Goal: Task Accomplishment & Management: Manage account settings

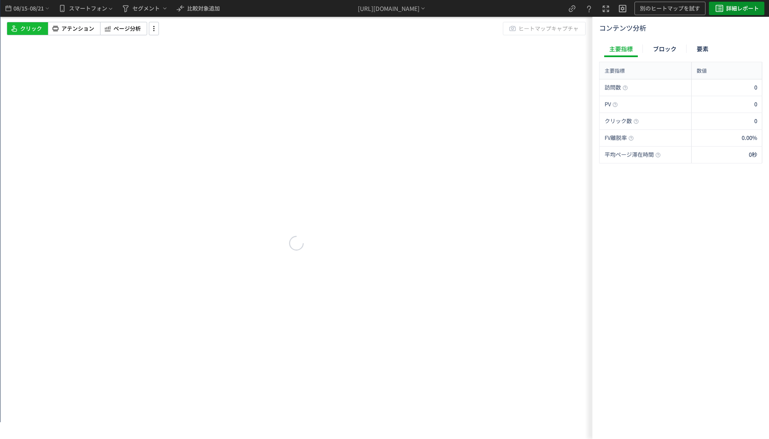
click at [747, 15] on button "詳細レポート" at bounding box center [736, 8] width 55 height 13
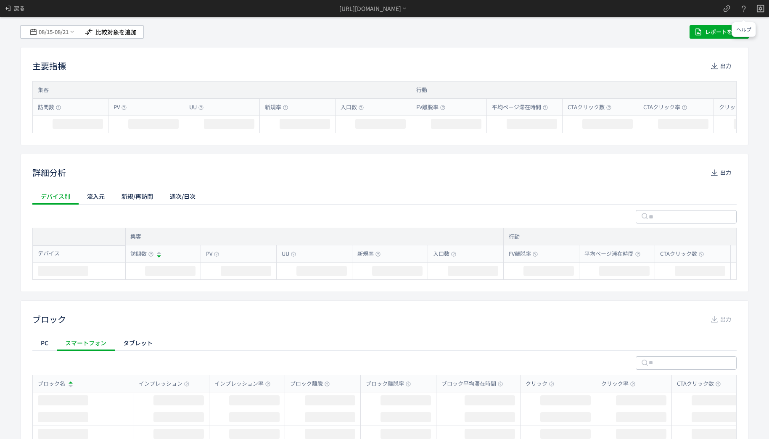
click at [744, 11] on button at bounding box center [743, 8] width 17 height 17
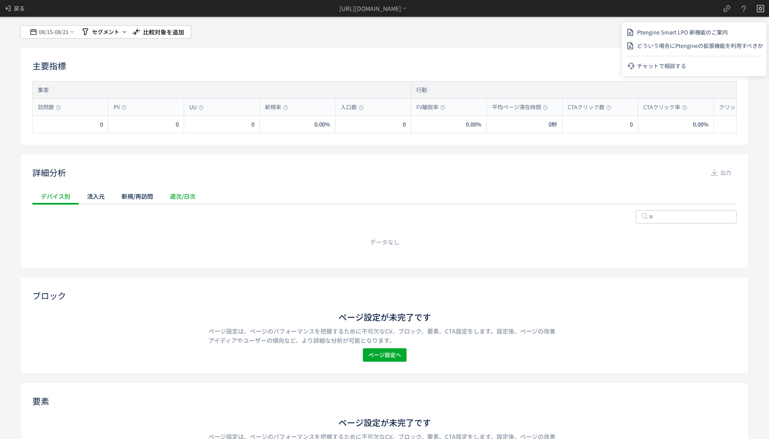
click at [189, 200] on div "週次/日次" at bounding box center [182, 196] width 42 height 17
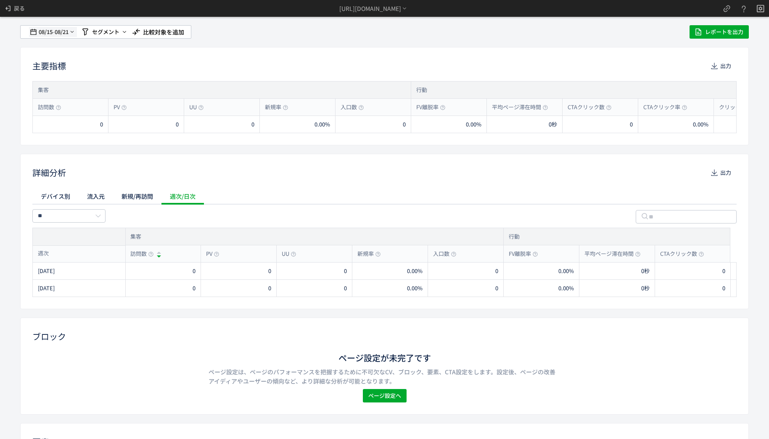
click at [47, 30] on span "08/15" at bounding box center [45, 32] width 14 height 17
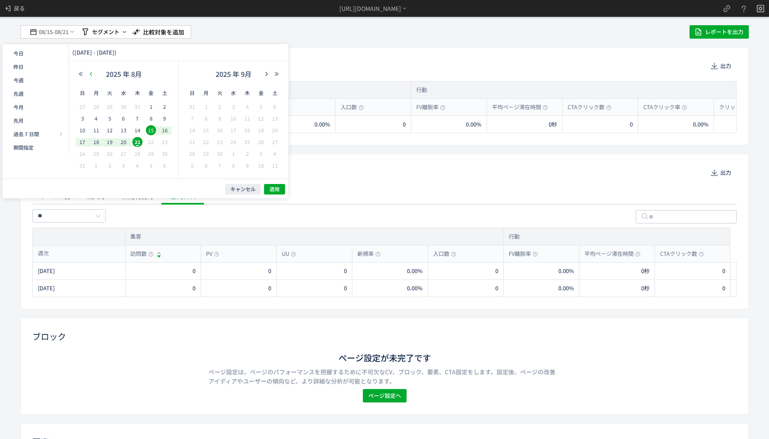
click at [91, 75] on icon "button" at bounding box center [90, 73] width 5 height 5
click at [76, 72] on button "button" at bounding box center [81, 74] width 10 height 6
click at [91, 73] on icon "button" at bounding box center [90, 73] width 5 height 5
click at [92, 73] on icon "button" at bounding box center [90, 73] width 5 height 5
click at [97, 153] on span "27" at bounding box center [96, 154] width 10 height 10
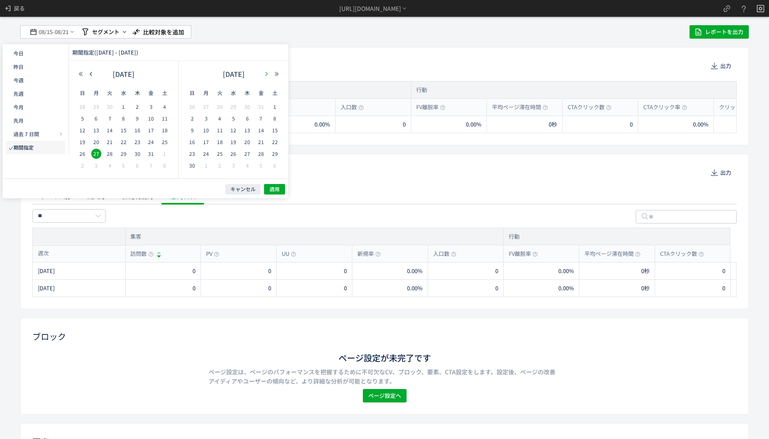
click at [266, 73] on use "button" at bounding box center [266, 74] width 2 height 4
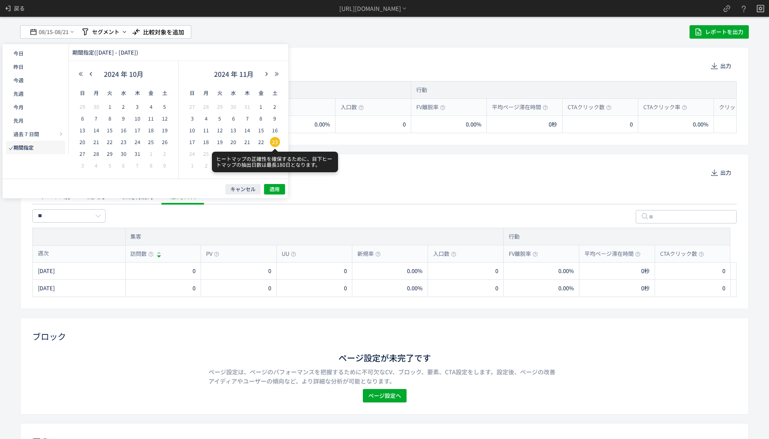
click at [275, 139] on span "23" at bounding box center [275, 142] width 10 height 10
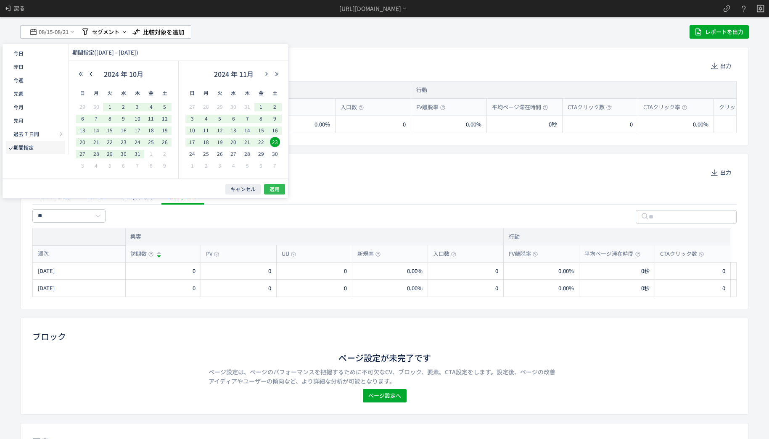
click at [284, 187] on button "適用" at bounding box center [274, 189] width 21 height 11
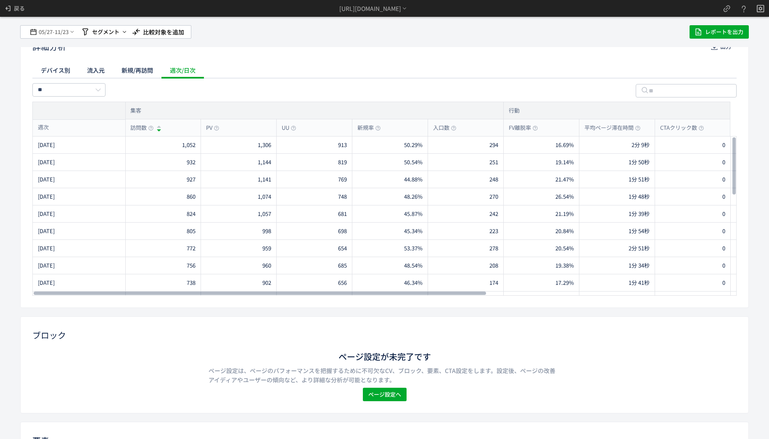
drag, startPoint x: 247, startPoint y: 294, endPoint x: 23, endPoint y: 187, distance: 248.7
click at [34, 291] on div at bounding box center [260, 293] width 452 height 5
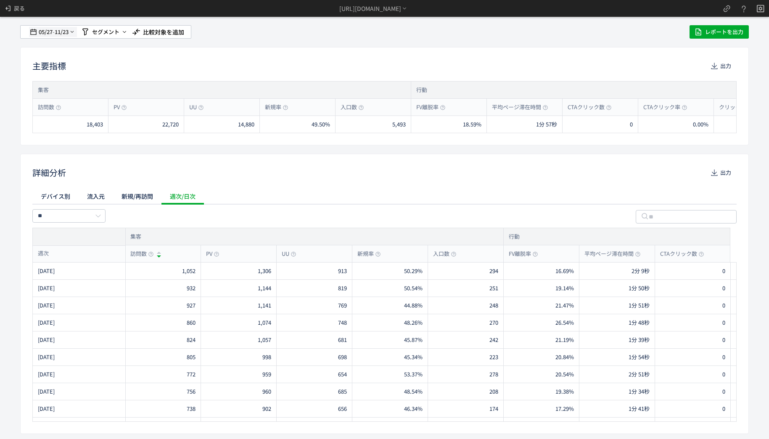
click at [58, 34] on span "11/23" at bounding box center [62, 32] width 14 height 17
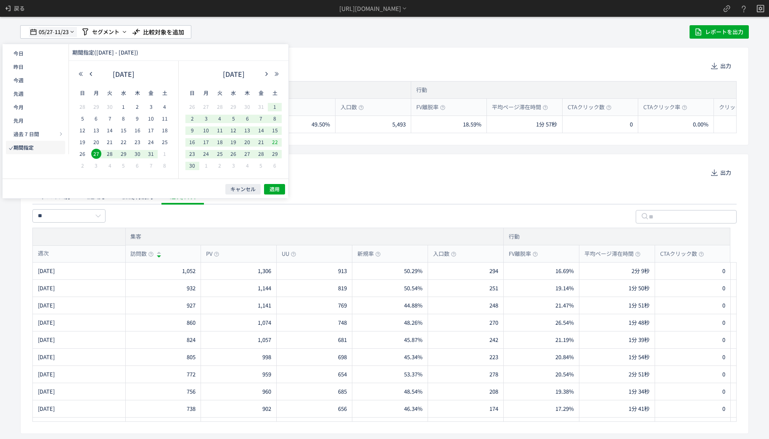
click at [58, 34] on span "11/23" at bounding box center [62, 32] width 14 height 17
drag, startPoint x: 571, startPoint y: 203, endPoint x: 636, endPoint y: 194, distance: 65.3
click at [571, 202] on div "デバイス別 流入元 新規/再訪問 週次/日次" at bounding box center [384, 196] width 704 height 17
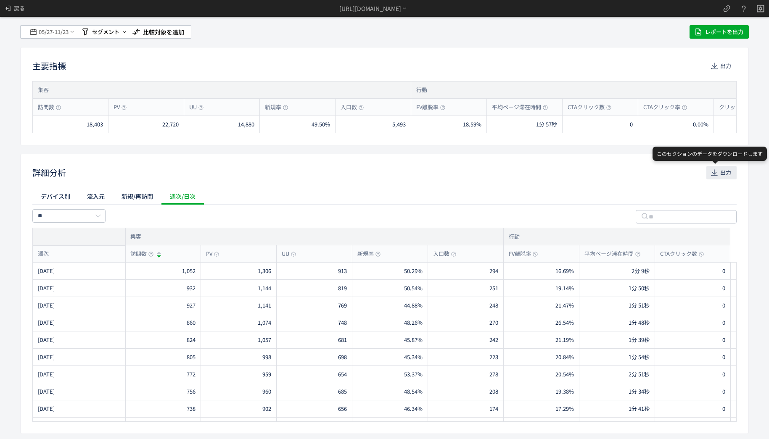
click at [720, 177] on span "出力" at bounding box center [725, 172] width 11 height 13
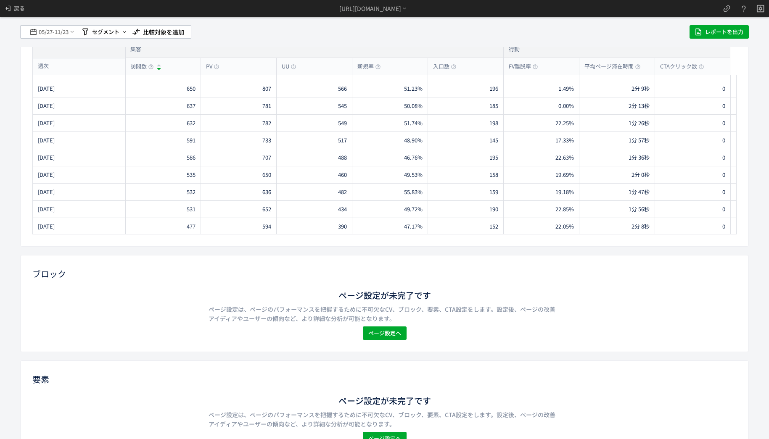
scroll to position [214, 0]
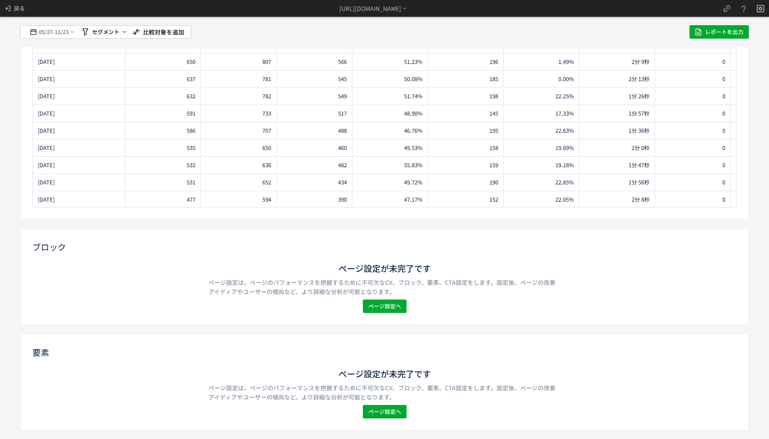
click at [382, 405] on div "ページ設定が未完了です ページ設定は、ページのパフォーマンスを把握するために不可欠なCV、ブロック、要素、CTA設定をします。設定後、ページの改善アイディアや…" at bounding box center [384, 393] width 704 height 51
click at [386, 413] on span "ページ設定へ" at bounding box center [384, 411] width 33 height 13
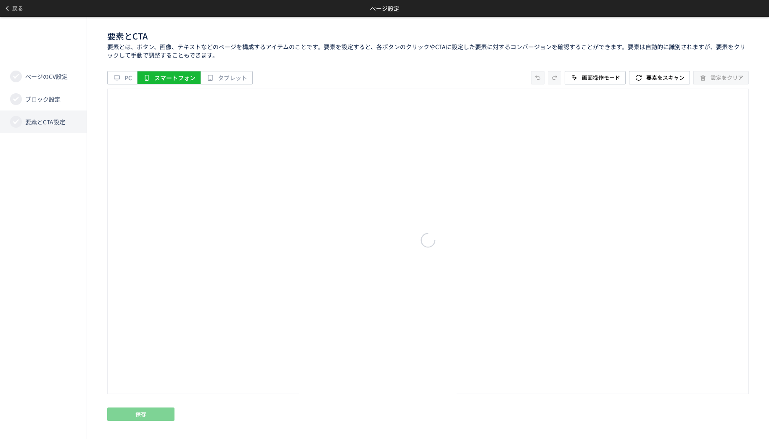
scroll to position [0, 0]
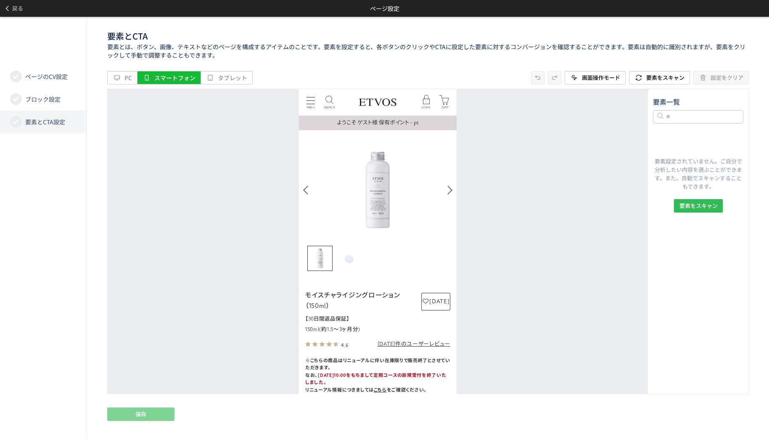
click at [678, 203] on button "要素をスキャン" at bounding box center [697, 205] width 49 height 13
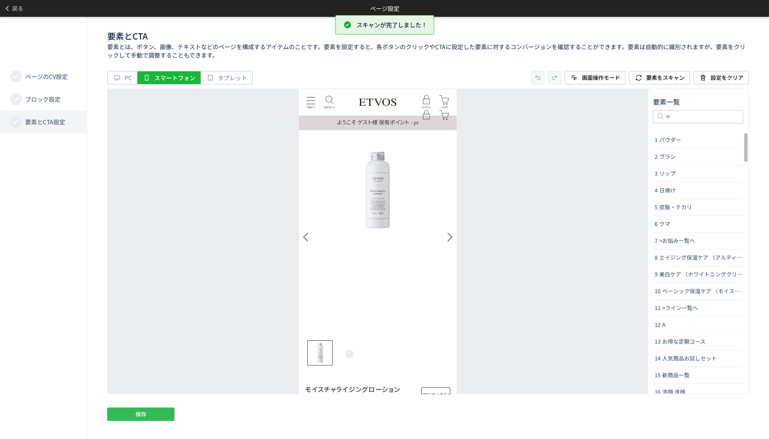
click at [151, 415] on button "保存" at bounding box center [140, 414] width 67 height 13
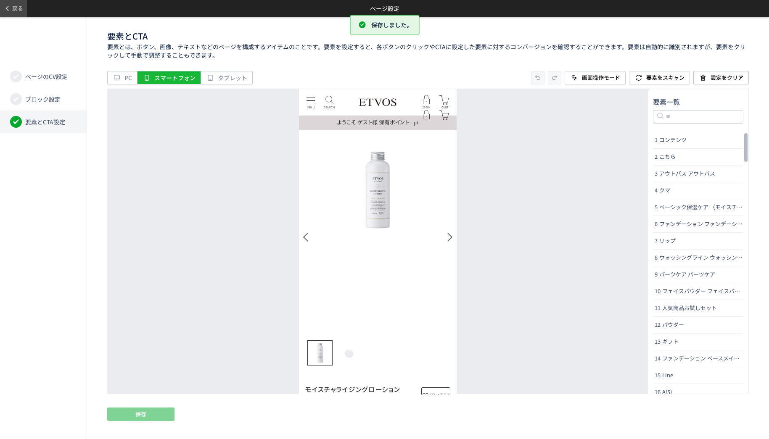
click at [13, 2] on span "戻る" at bounding box center [17, 8] width 11 height 13
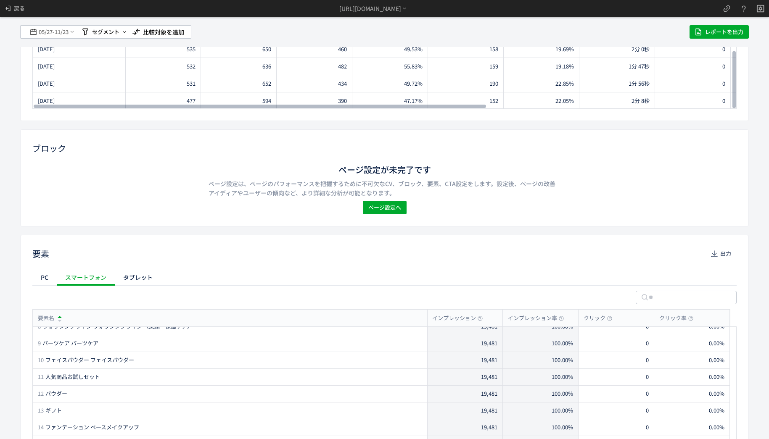
scroll to position [171, 0]
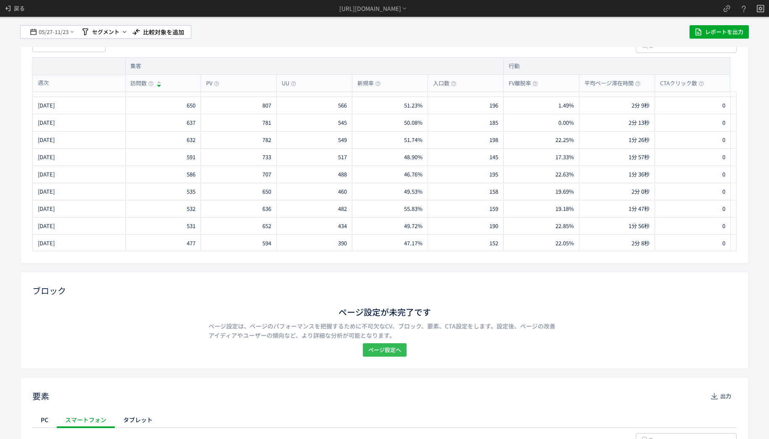
click at [373, 353] on span "ページ設定へ" at bounding box center [384, 349] width 33 height 13
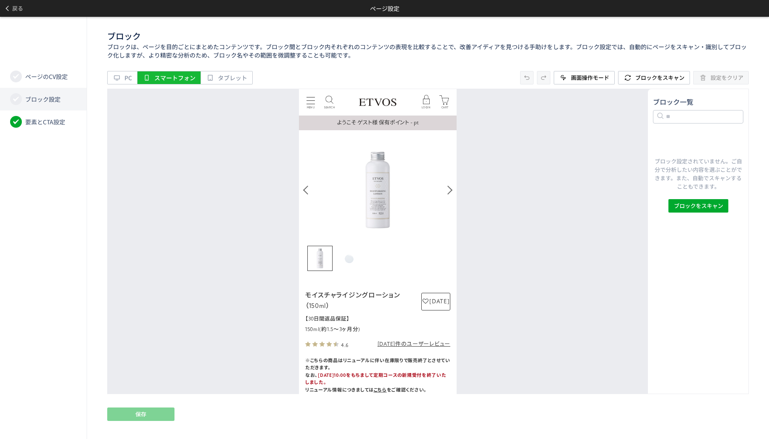
scroll to position [0, 0]
click at [718, 208] on span "ブロックをスキャン" at bounding box center [697, 205] width 49 height 13
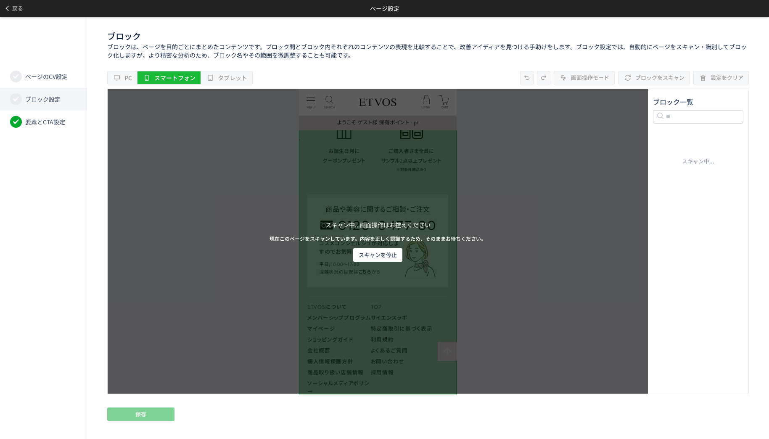
scroll to position [4274, 0]
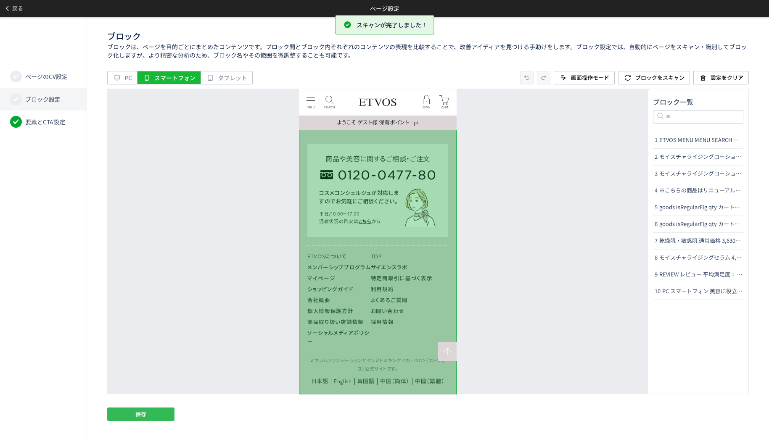
click at [143, 410] on span "保存" at bounding box center [140, 414] width 11 height 13
click at [17, 8] on span "戻る" at bounding box center [17, 8] width 11 height 13
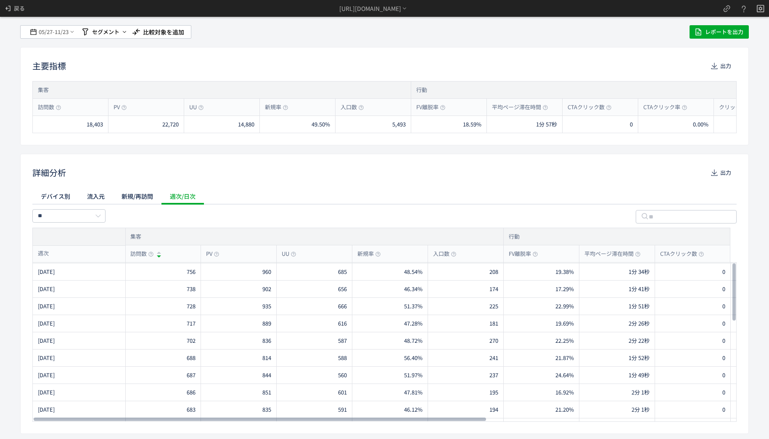
scroll to position [0, 0]
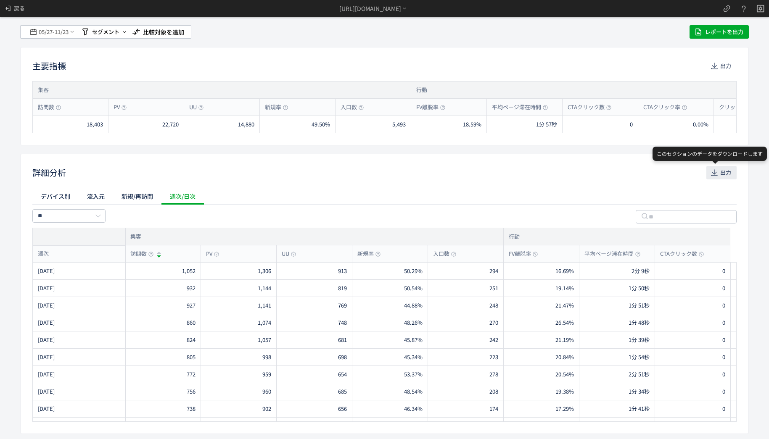
click at [721, 171] on span "出力" at bounding box center [725, 172] width 11 height 13
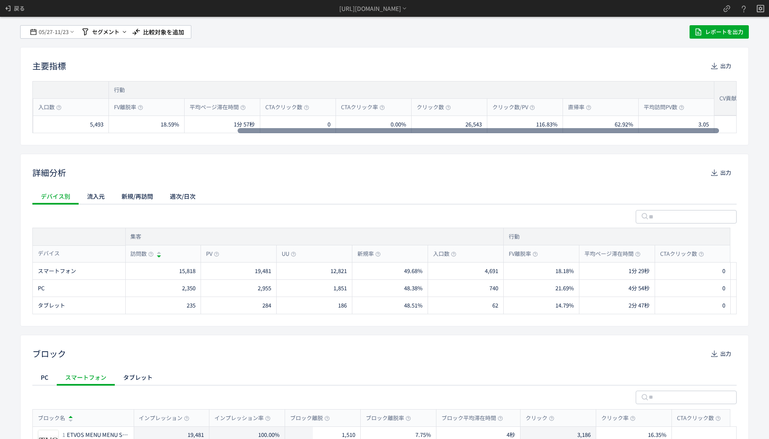
scroll to position [0, 314]
drag, startPoint x: 492, startPoint y: 132, endPoint x: 748, endPoint y: 164, distance: 258.0
click at [730, 133] on div at bounding box center [488, 130] width 481 height 5
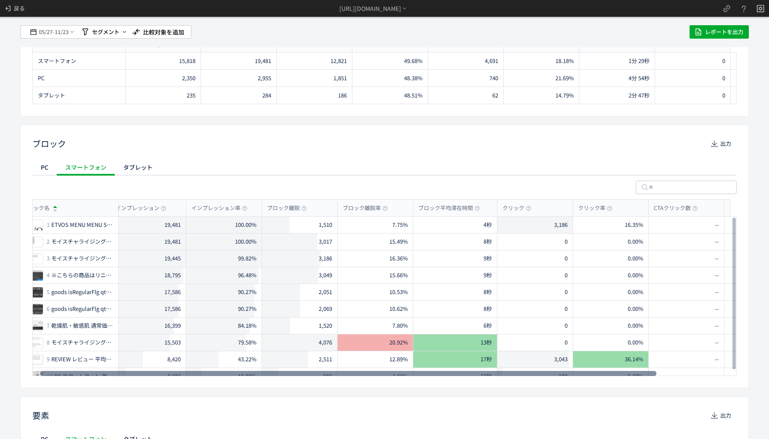
scroll to position [0, 92]
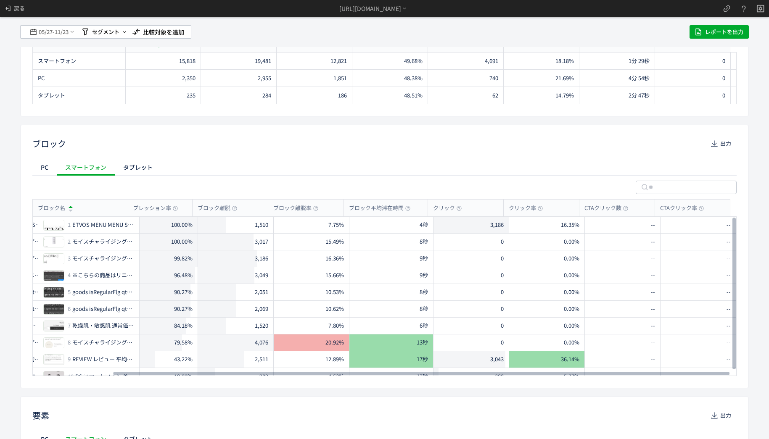
drag, startPoint x: 472, startPoint y: 375, endPoint x: 674, endPoint y: 331, distance: 206.9
click at [664, 371] on div at bounding box center [421, 373] width 616 height 5
click at [637, 234] on div "--" at bounding box center [623, 242] width 76 height 16
drag, startPoint x: 638, startPoint y: 228, endPoint x: 647, endPoint y: 228, distance: 9.2
click at [640, 228] on div "--" at bounding box center [623, 225] width 76 height 16
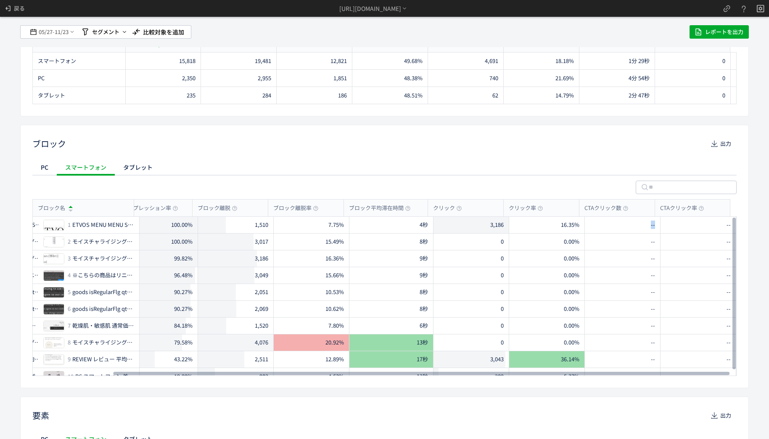
drag, startPoint x: 651, startPoint y: 228, endPoint x: 649, endPoint y: 223, distance: 5.7
click at [647, 223] on div "--" at bounding box center [623, 225] width 76 height 16
click at [649, 223] on div "--" at bounding box center [623, 225] width 76 height 16
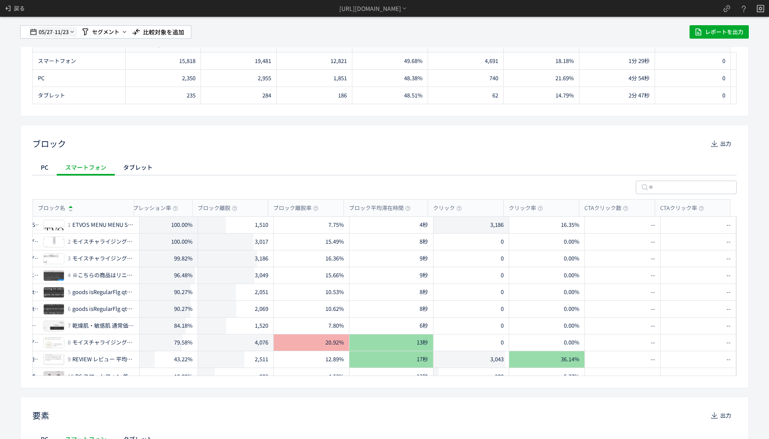
click at [61, 38] on span "11/23" at bounding box center [62, 32] width 14 height 17
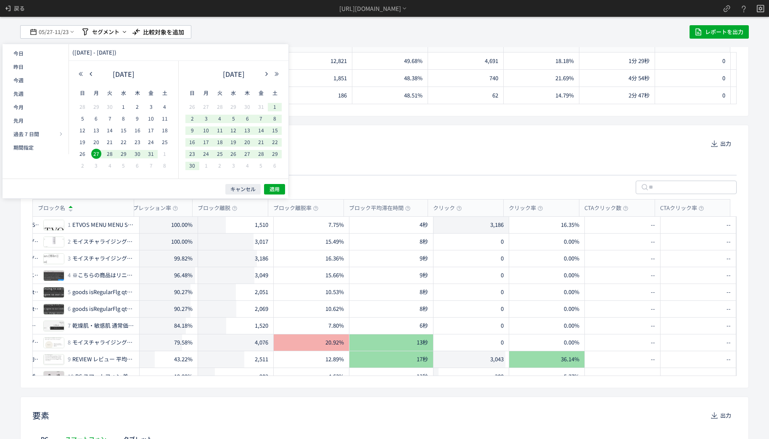
click at [267, 82] on div "2024 年 6月" at bounding box center [233, 76] width 96 height 17
click at [266, 76] on icon "button" at bounding box center [266, 73] width 5 height 5
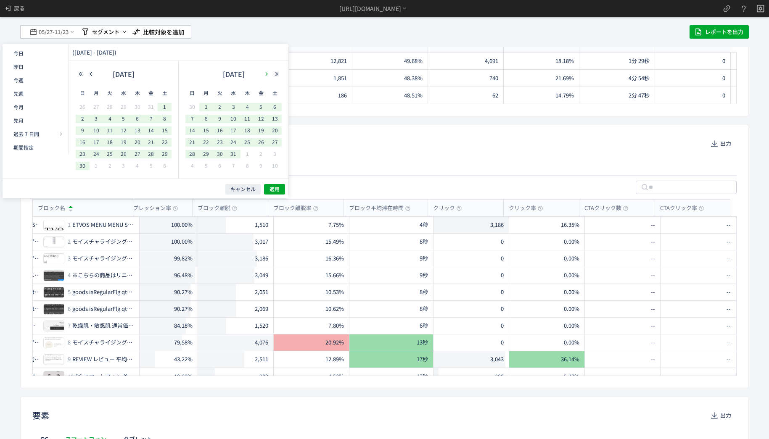
click at [267, 75] on icon "button" at bounding box center [266, 73] width 5 height 5
click at [278, 76] on icon "button" at bounding box center [276, 73] width 5 height 5
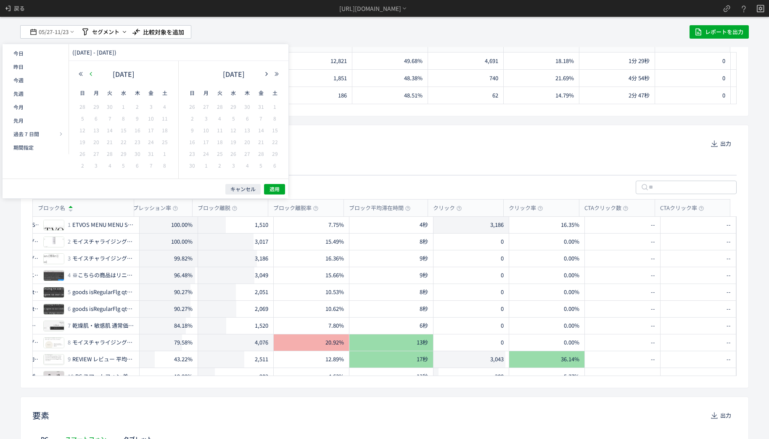
click at [88, 73] on icon "button" at bounding box center [90, 73] width 5 height 5
click at [89, 73] on icon "button" at bounding box center [90, 73] width 5 height 5
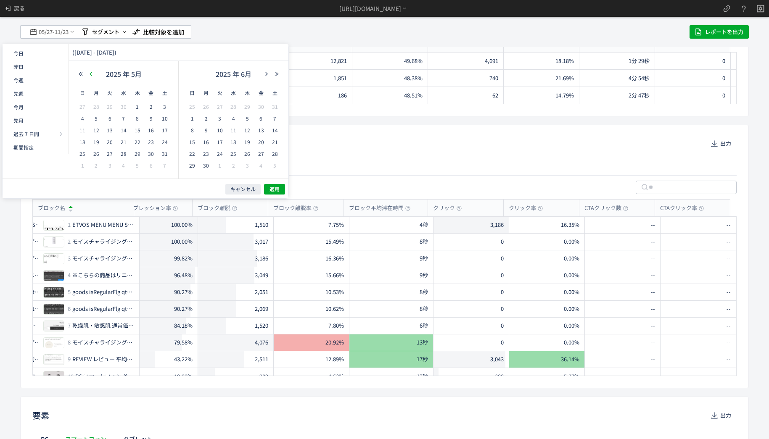
click at [86, 72] on button "button" at bounding box center [91, 74] width 10 height 6
click at [93, 76] on icon "button" at bounding box center [90, 73] width 5 height 5
click at [93, 75] on icon "button" at bounding box center [90, 73] width 5 height 5
click at [123, 105] on span "1" at bounding box center [124, 107] width 10 height 10
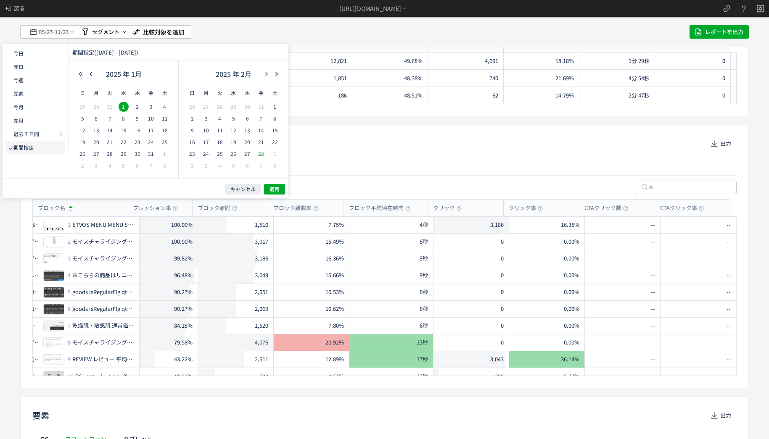
click at [260, 154] on span "28" at bounding box center [261, 154] width 10 height 10
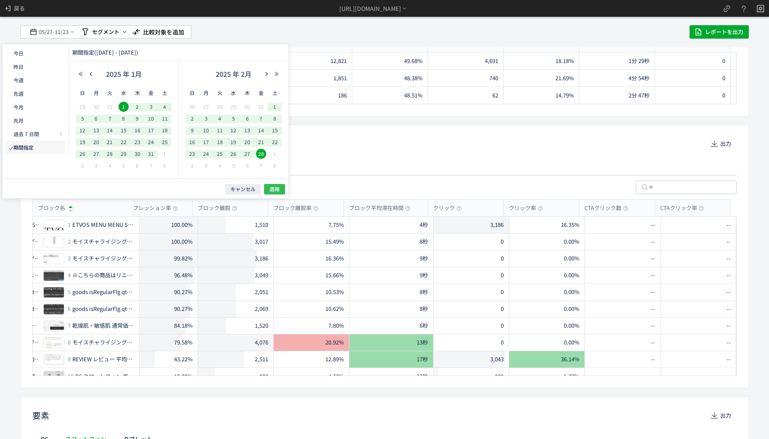
click at [269, 187] on span "適用" at bounding box center [274, 189] width 10 height 7
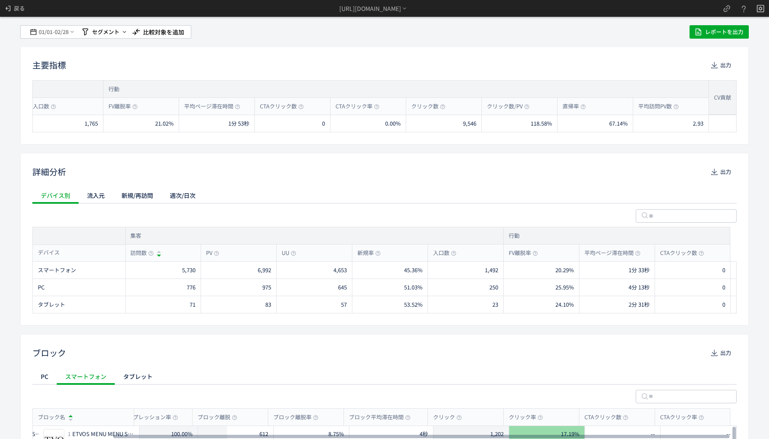
scroll to position [0, 0]
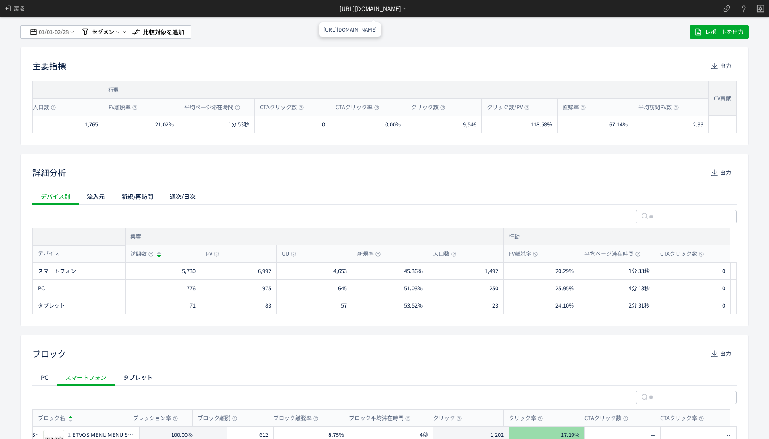
click at [401, 9] on div "https://etvos.com/shop/g/gCN10056-000/*" at bounding box center [370, 8] width 62 height 9
click at [359, 63] on p "体験のページを呼び出す" at bounding box center [371, 59] width 60 height 13
click at [493, 36] on div "01/01 - 02/28 セグメント 比較対象を追加 レポートを出力" at bounding box center [384, 31] width 728 height 13
click at [11, 12] on icon at bounding box center [8, 8] width 8 height 8
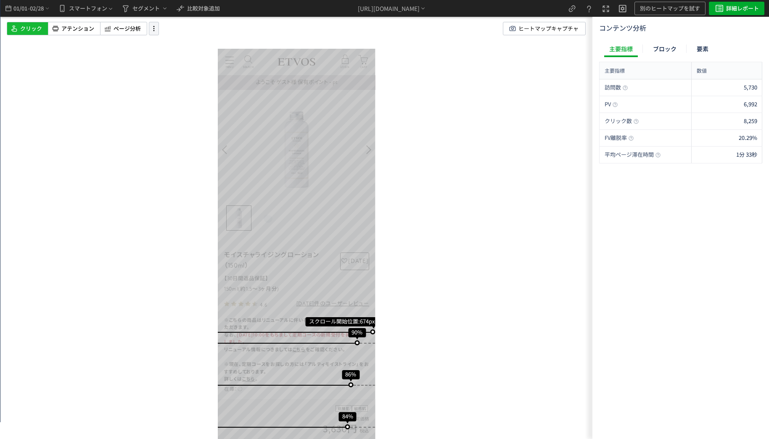
click at [151, 26] on icon at bounding box center [154, 28] width 10 height 9
click at [151, 33] on icon at bounding box center [154, 28] width 10 height 9
drag, startPoint x: 556, startPoint y: 66, endPoint x: 577, endPoint y: 17, distance: 52.5
click at [557, 66] on div "スクロール開始位置:674px スクロール到達率 90% スクロール到達率 86% スクロール到達率 84% スクロール到達率 82% スクロール到達率 81…" at bounding box center [296, 219] width 592 height 439
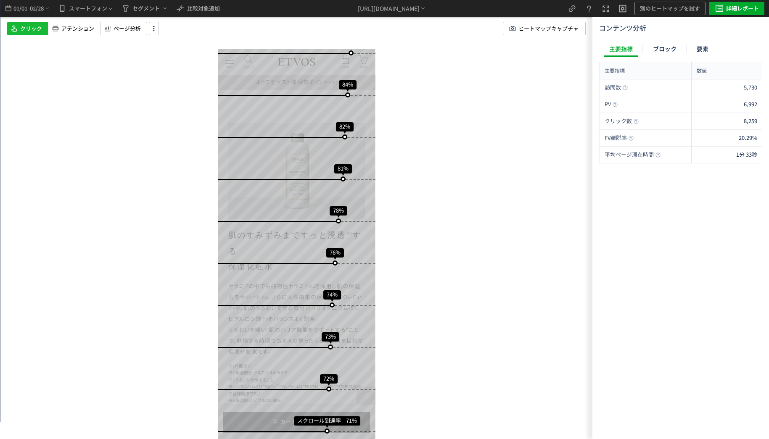
scroll to position [588, 0]
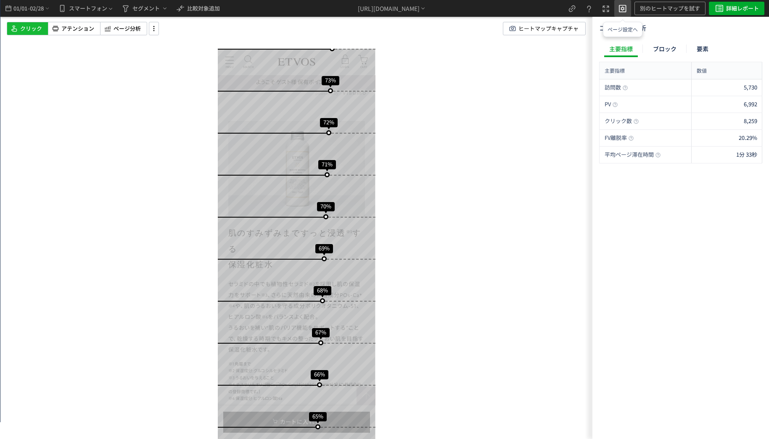
click at [621, 5] on icon "heatmap-top-bar" at bounding box center [622, 8] width 10 height 10
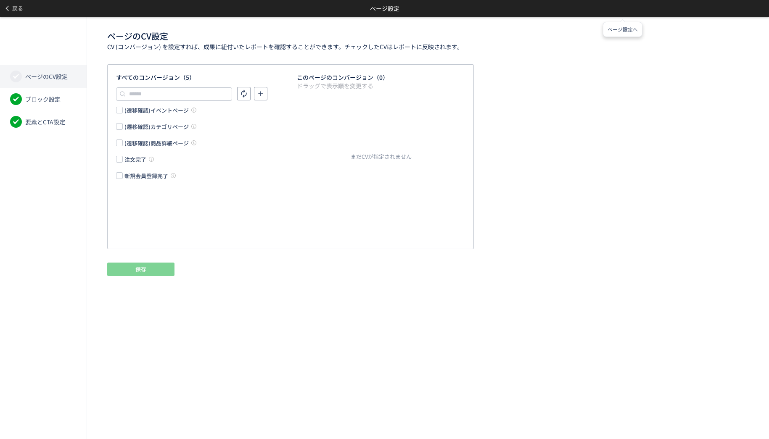
scroll to position [0, 0]
click at [124, 156] on div "注文完了" at bounding box center [135, 159] width 22 height 8
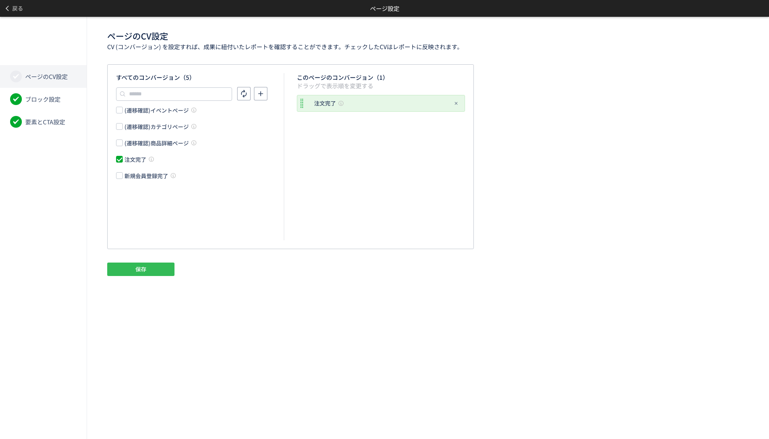
click at [153, 273] on button "保存" at bounding box center [140, 269] width 67 height 13
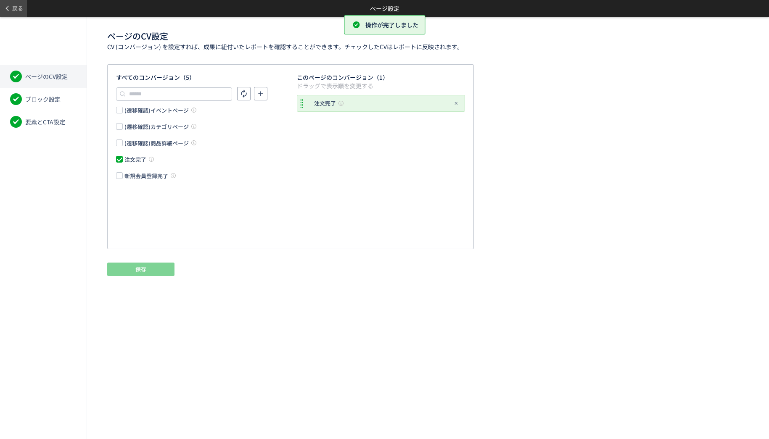
click at [12, 7] on span "戻る" at bounding box center [17, 8] width 11 height 13
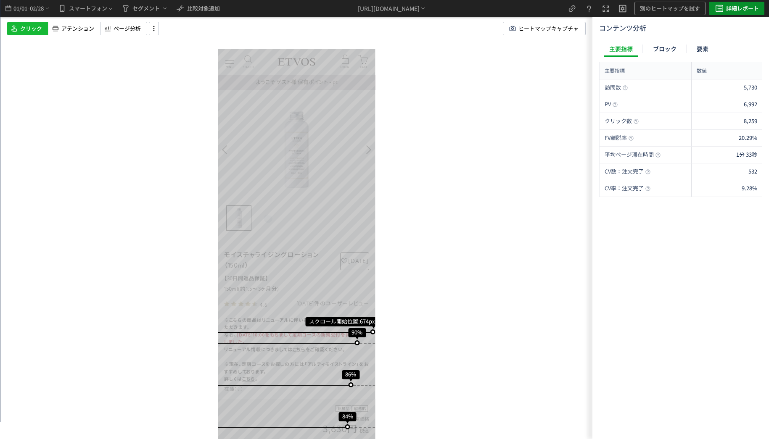
click at [744, 12] on span "詳細レポート" at bounding box center [742, 8] width 33 height 13
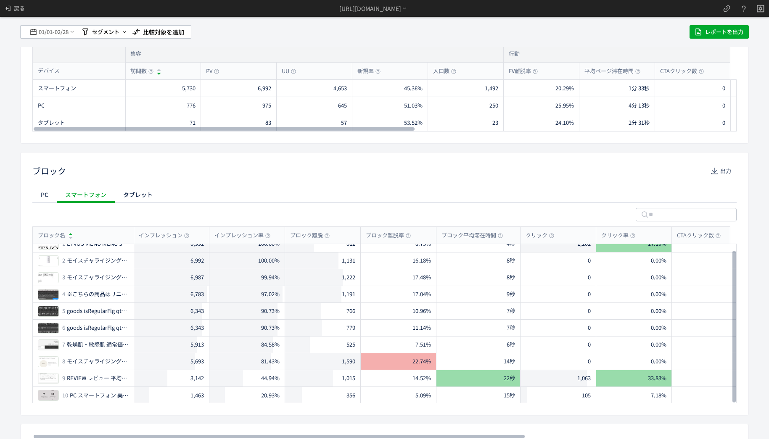
scroll to position [252, 0]
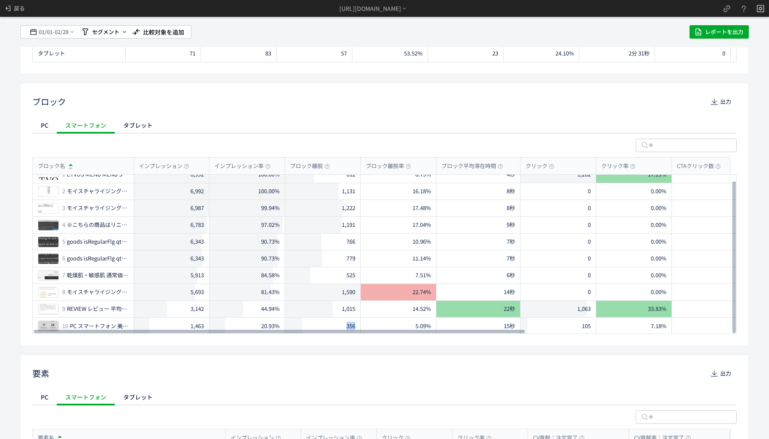
drag, startPoint x: 287, startPoint y: 337, endPoint x: 159, endPoint y: 220, distance: 173.4
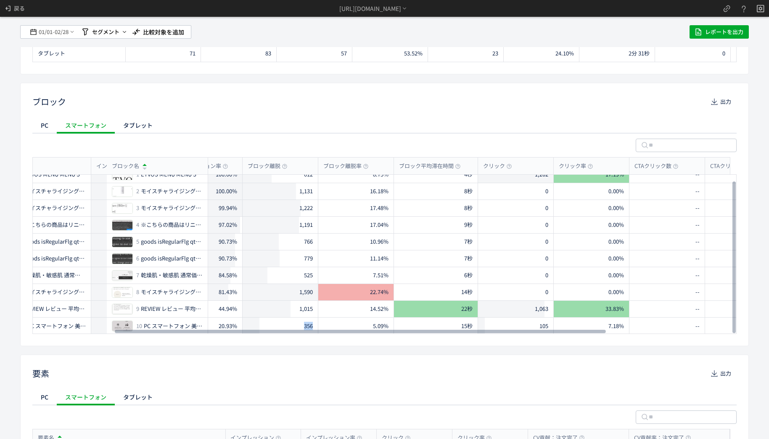
drag, startPoint x: 414, startPoint y: 330, endPoint x: 542, endPoint y: 314, distance: 129.3
click at [519, 332] on div at bounding box center [360, 331] width 491 height 5
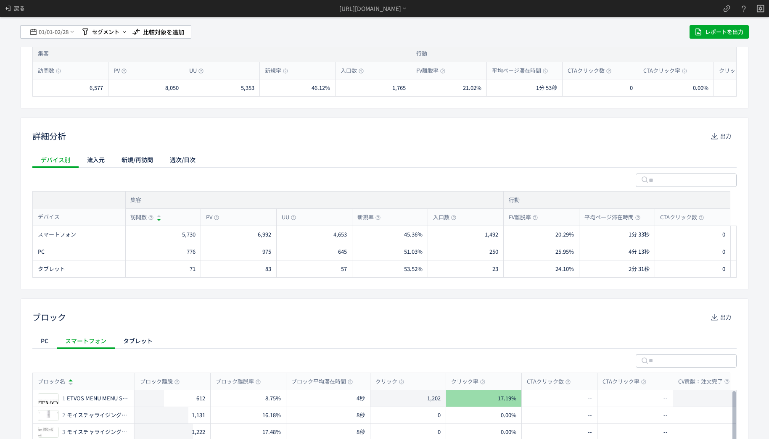
scroll to position [0, 0]
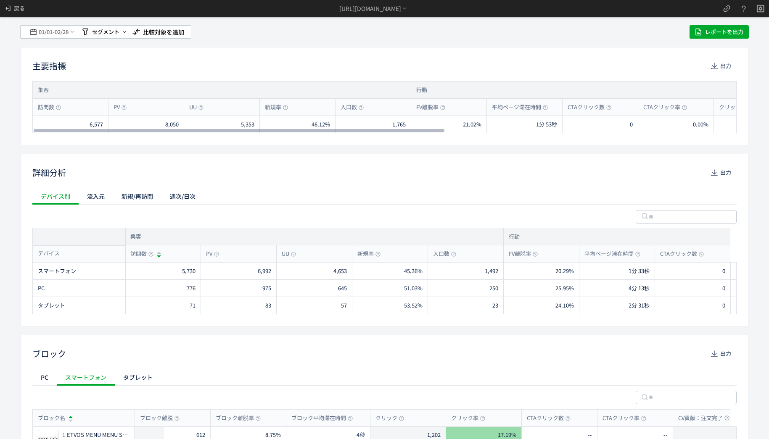
click at [129, 106] on div "PV" at bounding box center [146, 107] width 76 height 17
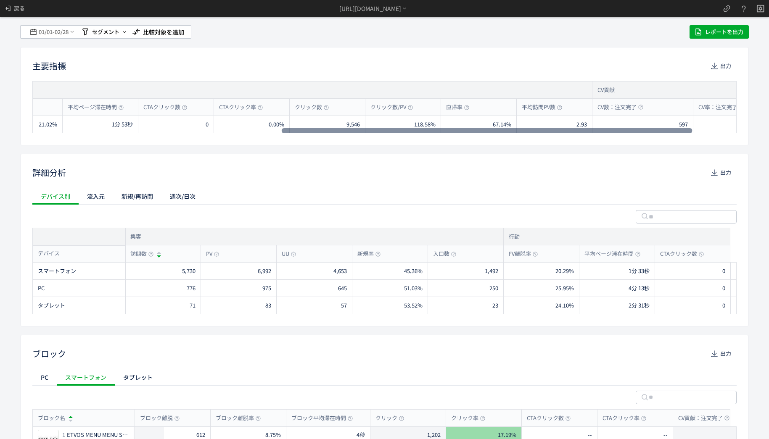
scroll to position [0, 488]
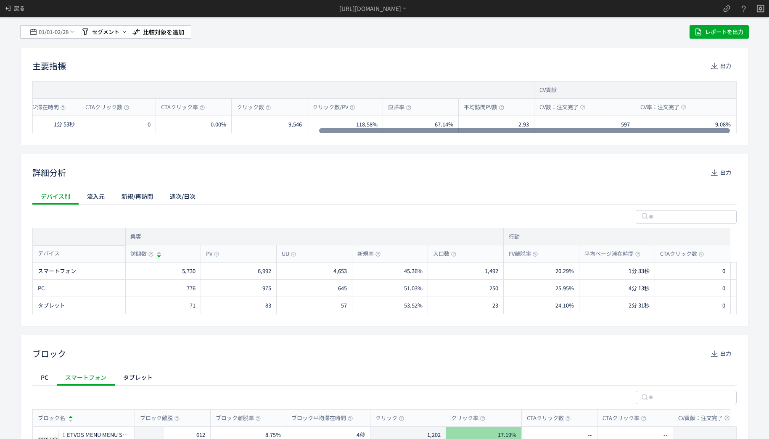
drag, startPoint x: 161, startPoint y: 131, endPoint x: 537, endPoint y: 156, distance: 377.0
click at [537, 133] on div at bounding box center [524, 130] width 411 height 5
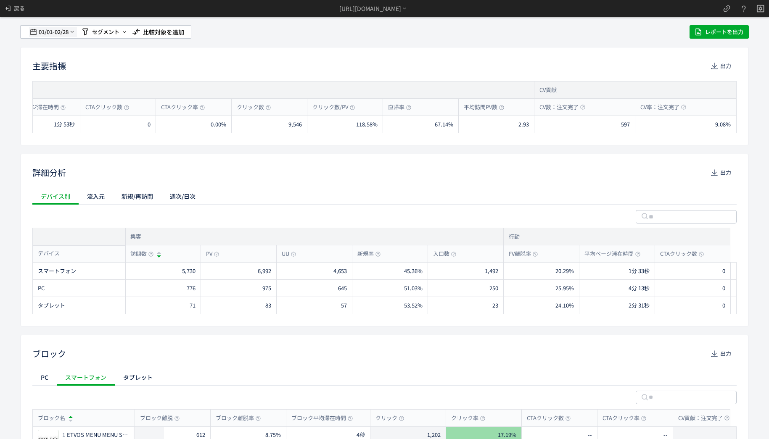
click at [40, 26] on span "01/01" at bounding box center [45, 32] width 14 height 17
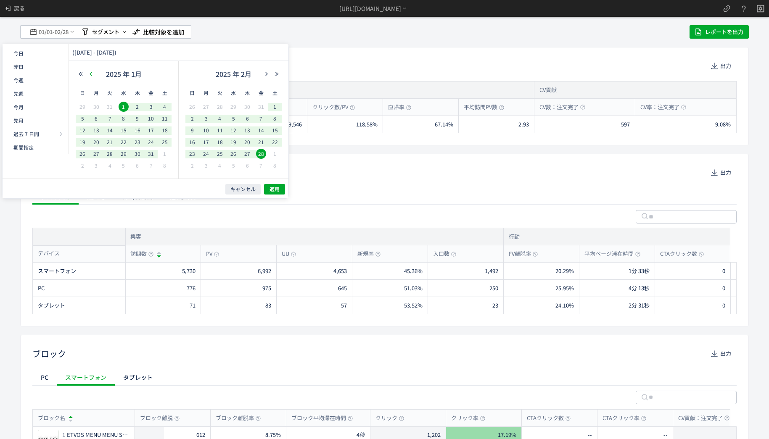
click at [88, 73] on icon "button" at bounding box center [90, 73] width 5 height 5
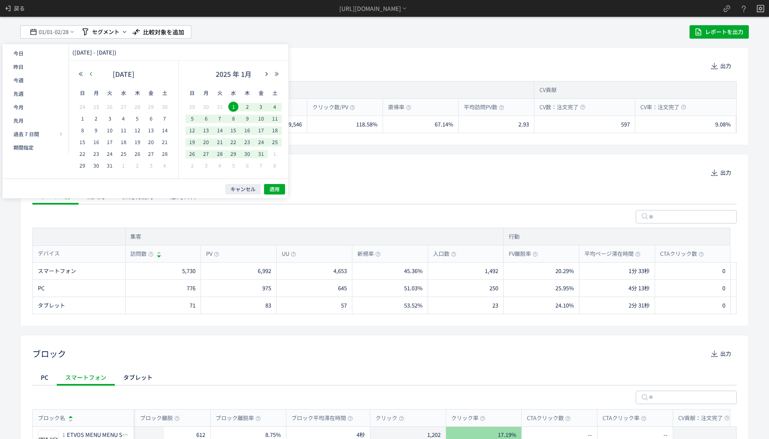
click at [88, 72] on icon "button" at bounding box center [90, 73] width 5 height 5
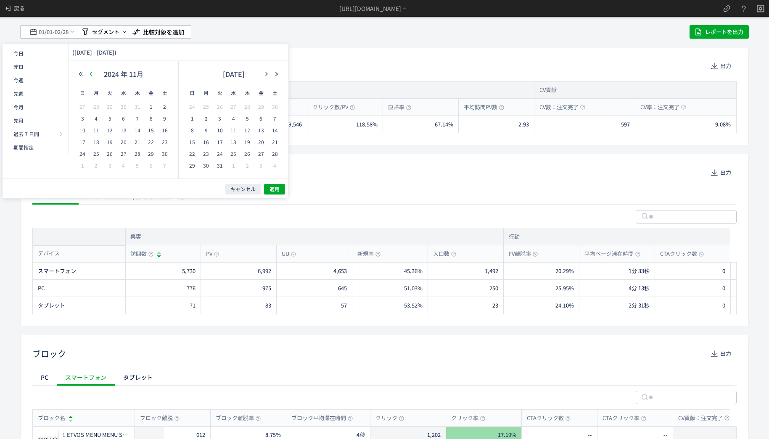
click at [88, 72] on button "button" at bounding box center [91, 74] width 10 height 6
click at [87, 72] on button "button" at bounding box center [91, 74] width 10 height 6
click at [86, 75] on button "button" at bounding box center [91, 74] width 10 height 6
click at [86, 74] on button "button" at bounding box center [91, 74] width 10 height 6
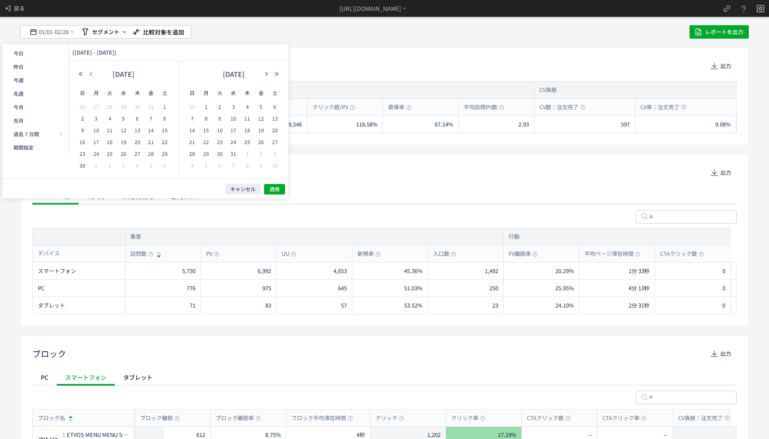
click at [91, 76] on icon "button" at bounding box center [90, 73] width 5 height 5
drag, startPoint x: 97, startPoint y: 154, endPoint x: 103, endPoint y: 158, distance: 7.8
click at [96, 154] on span "27" at bounding box center [96, 154] width 10 height 10
click at [77, 155] on span "26" at bounding box center [82, 154] width 10 height 10
click at [96, 157] on span "27" at bounding box center [96, 154] width 10 height 10
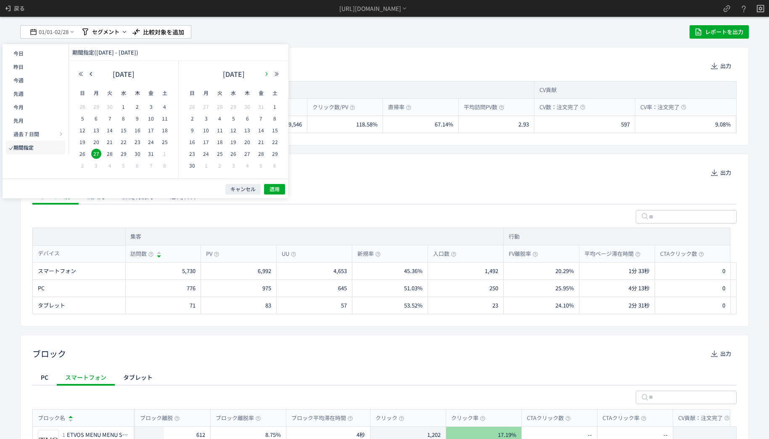
click at [266, 71] on icon "button" at bounding box center [266, 73] width 5 height 5
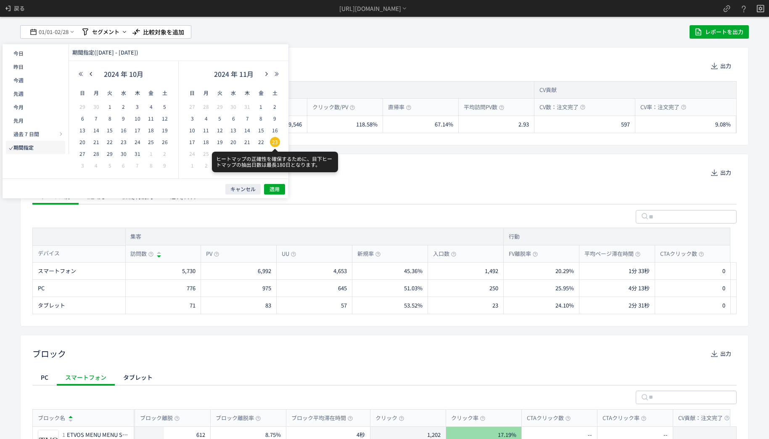
drag, startPoint x: 274, startPoint y: 140, endPoint x: 276, endPoint y: 158, distance: 18.1
click at [274, 140] on span "23" at bounding box center [275, 142] width 10 height 10
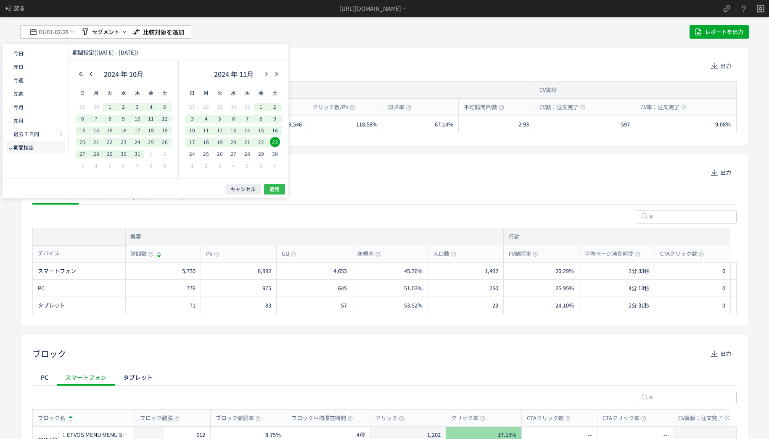
click at [277, 187] on span "適用" at bounding box center [274, 189] width 10 height 7
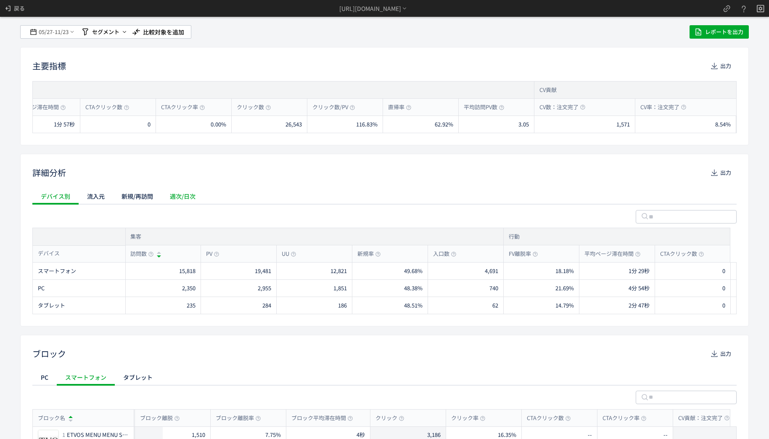
click at [192, 192] on div "週次/日次" at bounding box center [182, 196] width 42 height 17
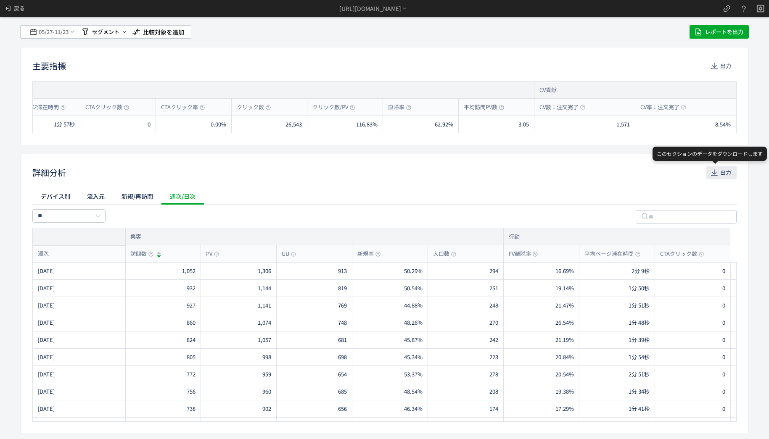
click at [720, 174] on span "出力" at bounding box center [725, 172] width 11 height 13
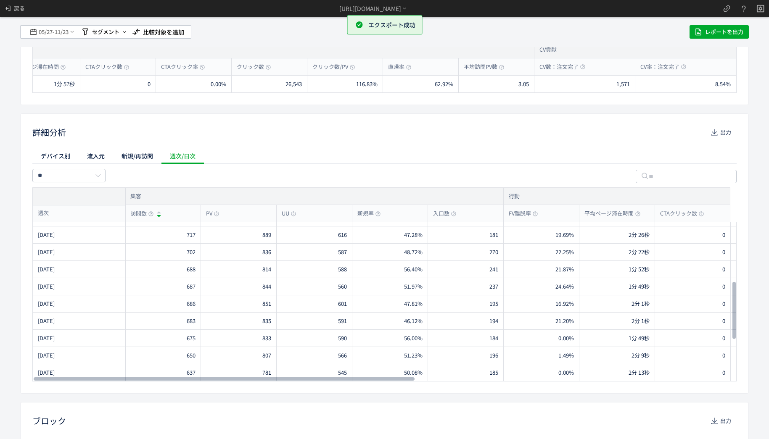
scroll to position [84, 0]
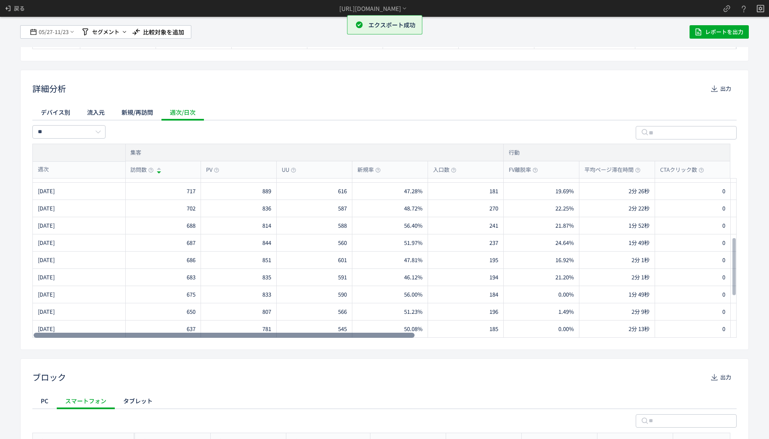
click at [375, 339] on div "詳細分析 出力 デバイス別 流入元 新規/再訪問 週次/日次 ** 集客 訪問数 PV UU 新規率 入口数 行動 FV離脱率 平均ページ滞在時間 CTAクリ…" at bounding box center [384, 210] width 728 height 280
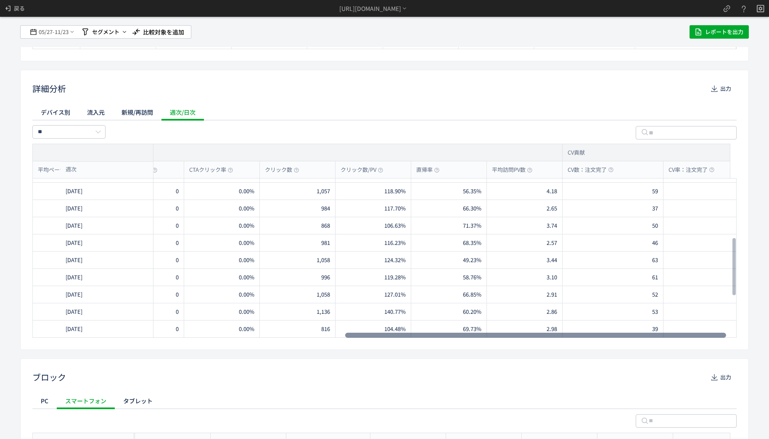
scroll to position [0, 580]
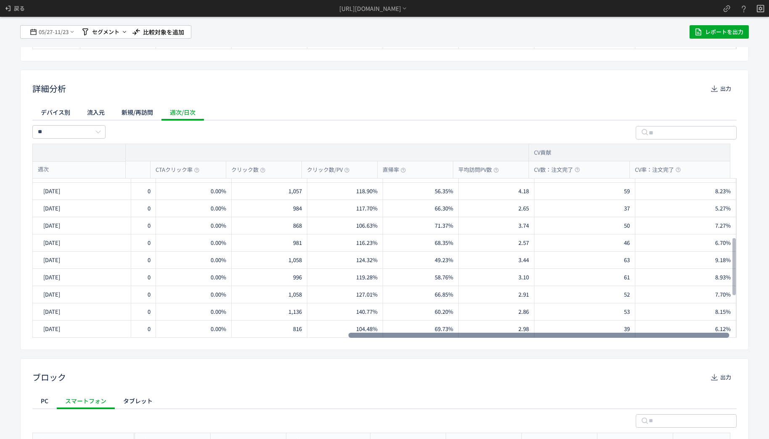
drag, startPoint x: 378, startPoint y: 337, endPoint x: 425, endPoint y: 247, distance: 101.1
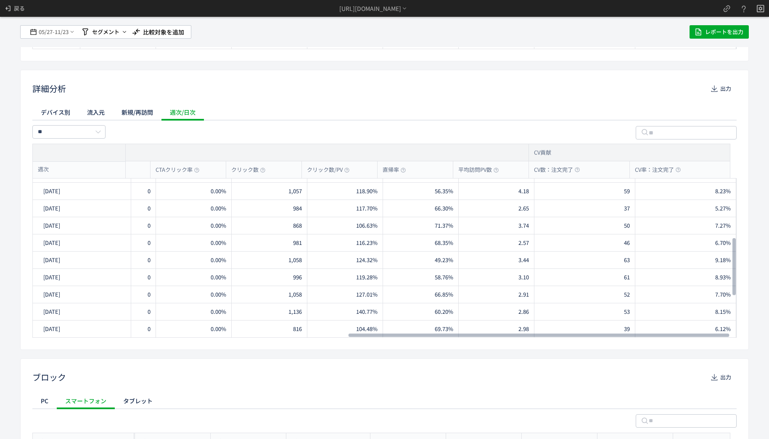
click at [722, 338] on div at bounding box center [538, 335] width 381 height 5
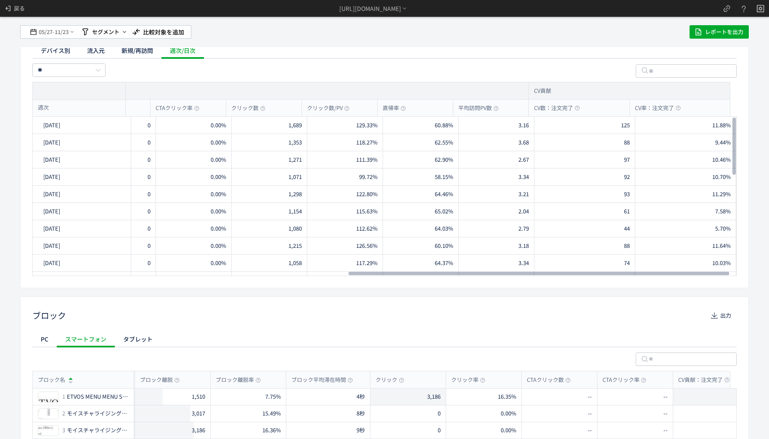
scroll to position [126, 0]
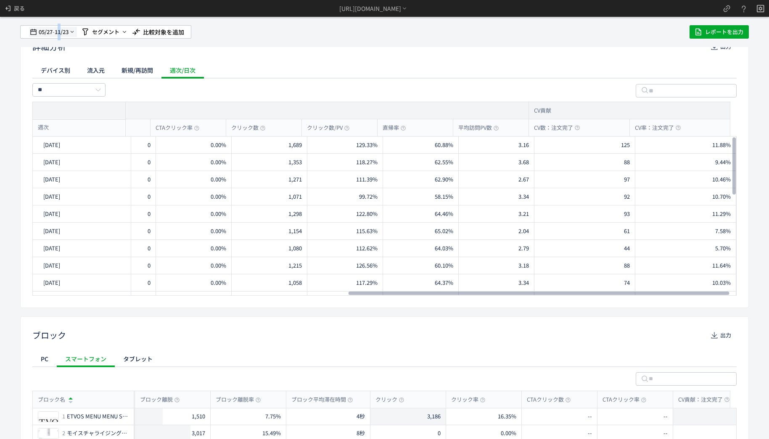
click at [60, 36] on span "11/23" at bounding box center [62, 32] width 14 height 17
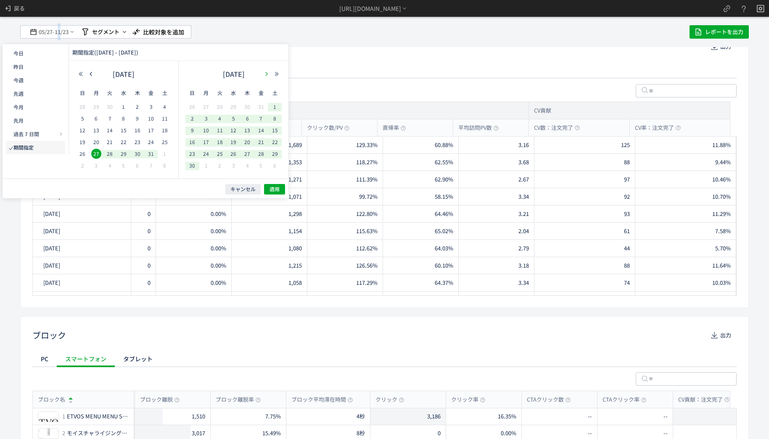
click at [267, 72] on icon "button" at bounding box center [266, 73] width 5 height 5
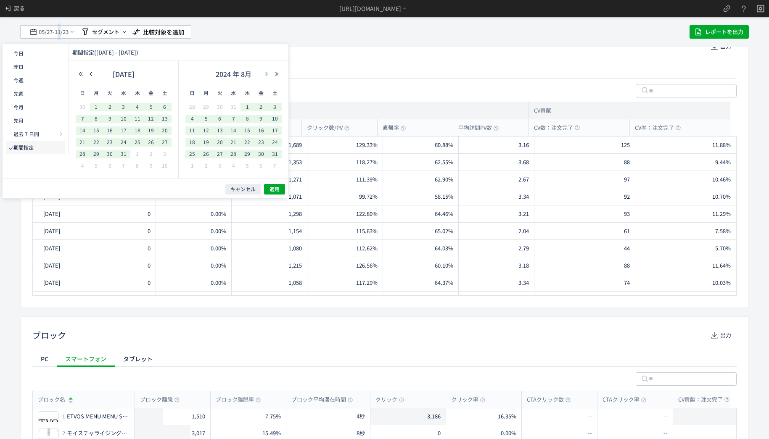
click at [267, 72] on icon "button" at bounding box center [266, 73] width 5 height 5
click at [268, 72] on icon "button" at bounding box center [266, 73] width 5 height 5
click at [191, 153] on span "24" at bounding box center [192, 154] width 10 height 10
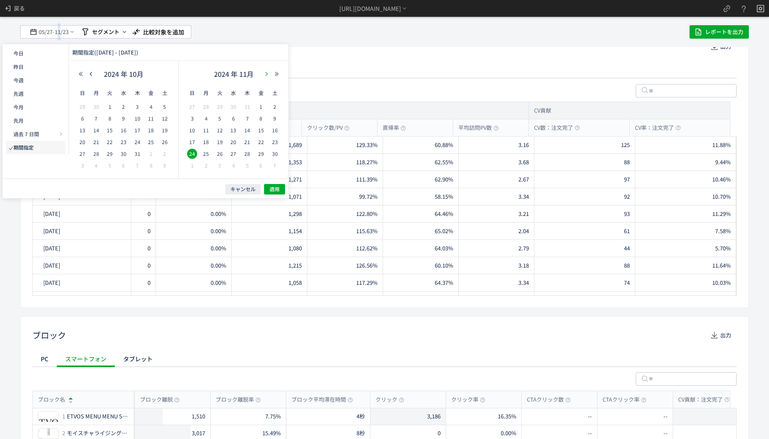
click at [264, 73] on icon "button" at bounding box center [266, 73] width 5 height 5
click at [264, 74] on icon "button" at bounding box center [266, 73] width 5 height 5
click at [265, 74] on icon "button" at bounding box center [266, 73] width 5 height 5
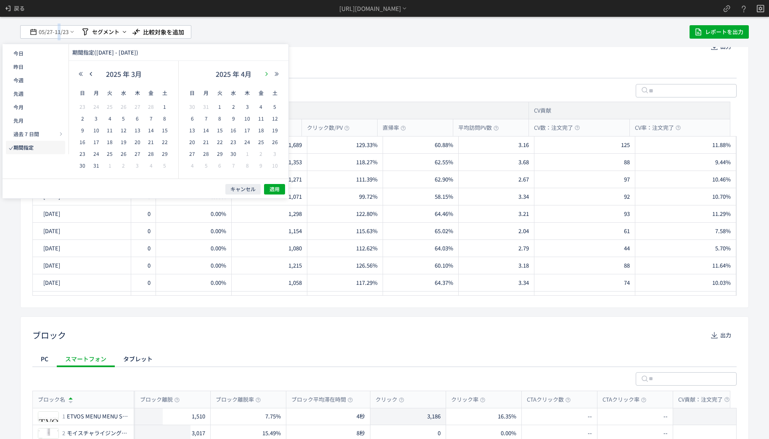
click at [265, 74] on icon "button" at bounding box center [266, 73] width 5 height 5
click at [150, 143] on span "23" at bounding box center [151, 142] width 10 height 10
click at [269, 190] on button "適用" at bounding box center [274, 189] width 21 height 11
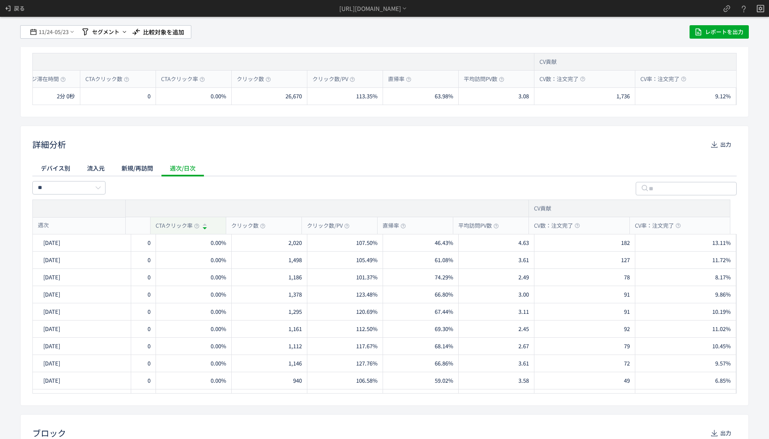
scroll to position [42, 0]
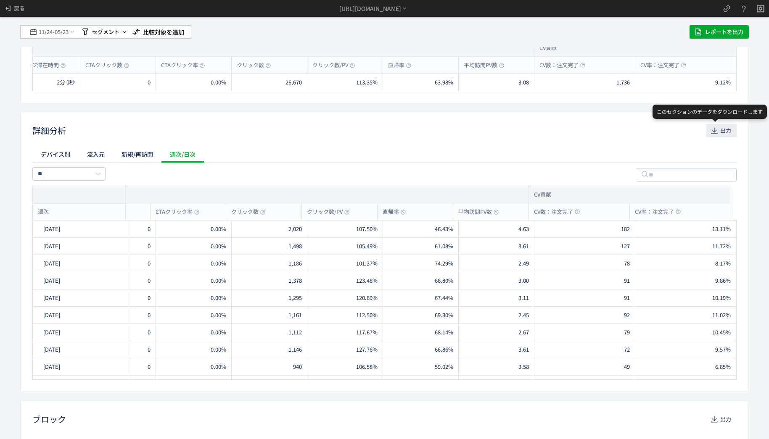
drag, startPoint x: 703, startPoint y: 134, endPoint x: 686, endPoint y: 147, distance: 21.9
click at [710, 134] on icon "button" at bounding box center [714, 130] width 8 height 8
drag, startPoint x: 11, startPoint y: 76, endPoint x: 16, endPoint y: 71, distance: 6.6
click at [11, 76] on div "11/24 - 05/23 セグメント 比較対象を追加 レポートを出力 主要指標 出力 集客 訪問数 PV UU 新規率 入口数 行動 FV離脱率 平均ページ…" at bounding box center [384, 219] width 769 height 439
click at [70, 34] on icon at bounding box center [72, 32] width 6 height 7
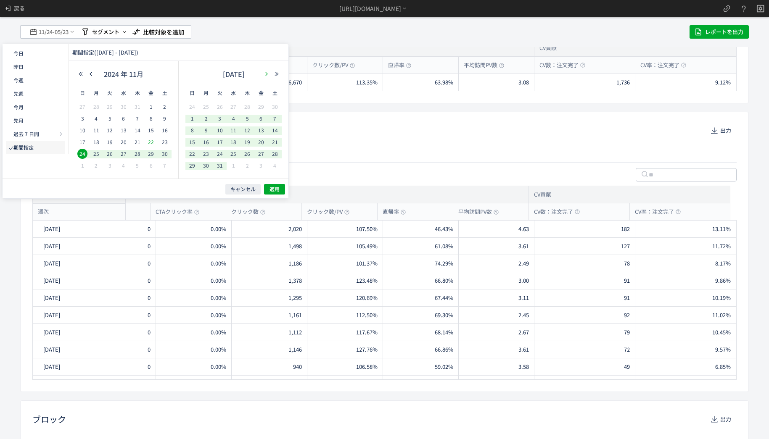
click at [266, 72] on icon "button" at bounding box center [266, 73] width 5 height 5
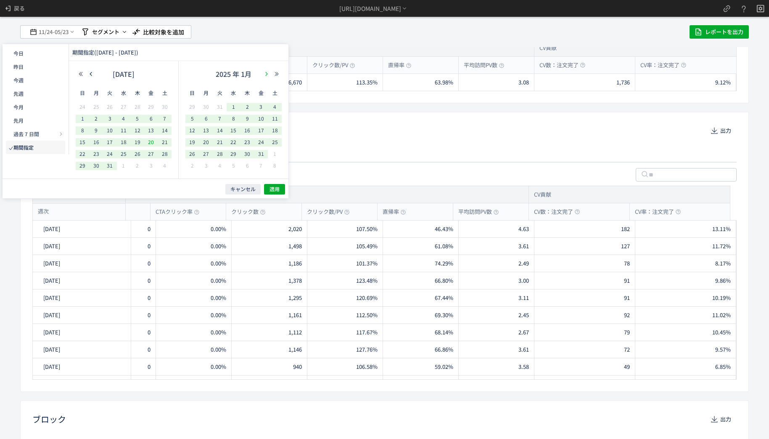
click at [266, 72] on icon "button" at bounding box center [266, 73] width 5 height 5
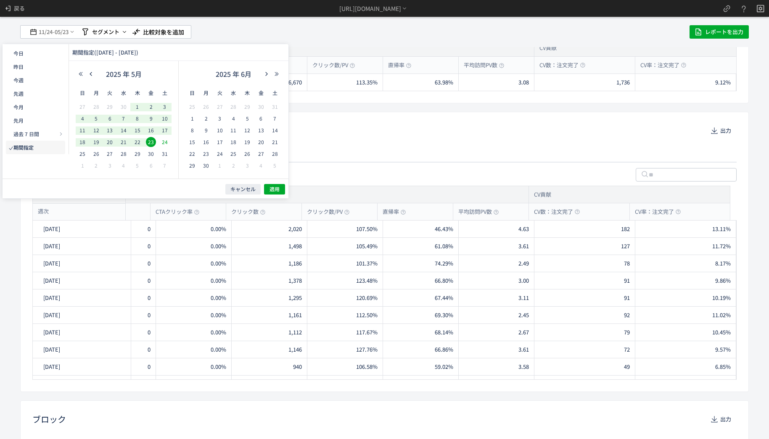
click at [167, 142] on span "24" at bounding box center [165, 142] width 10 height 10
click at [266, 76] on button "button" at bounding box center [266, 74] width 10 height 6
click at [219, 116] on span "5" at bounding box center [220, 118] width 10 height 10
click at [281, 191] on button "適用" at bounding box center [274, 189] width 21 height 11
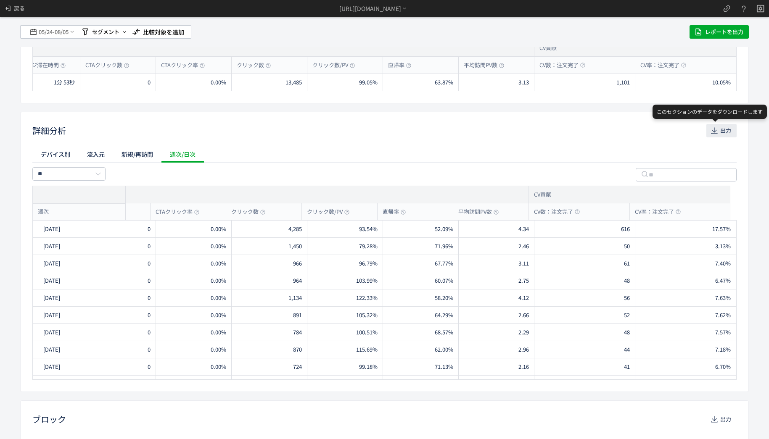
click at [720, 133] on span "出力" at bounding box center [725, 130] width 11 height 13
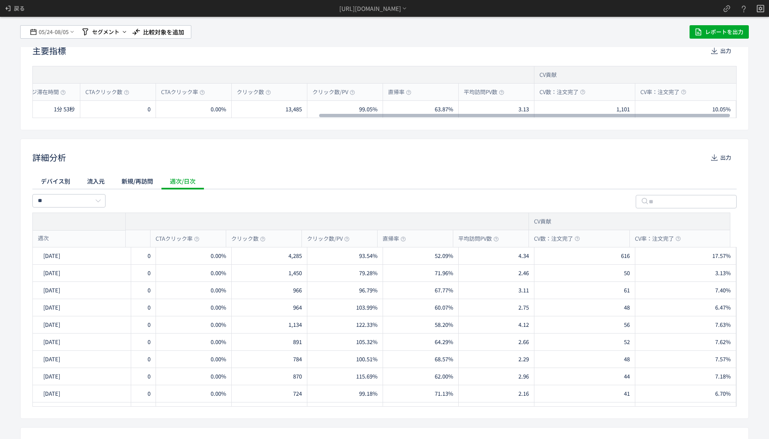
scroll to position [0, 0]
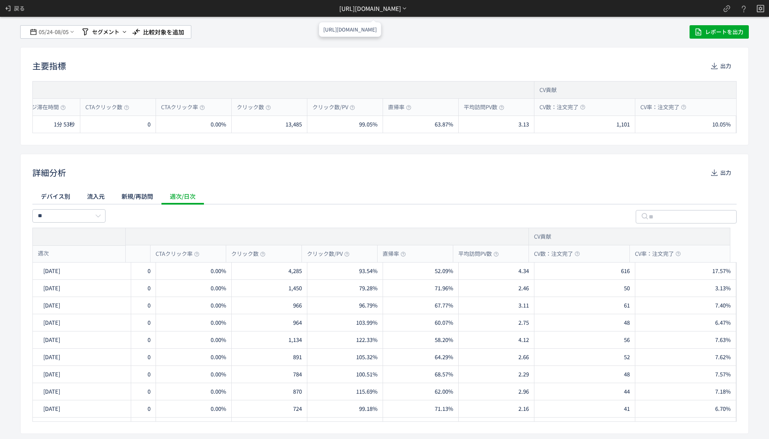
click at [395, 13] on div "https://etvos.com/shop/g/gCN10056-000/*" at bounding box center [373, 8] width 68 height 17
click at [382, 39] on li "別ページに移動" at bounding box center [373, 45] width 72 height 13
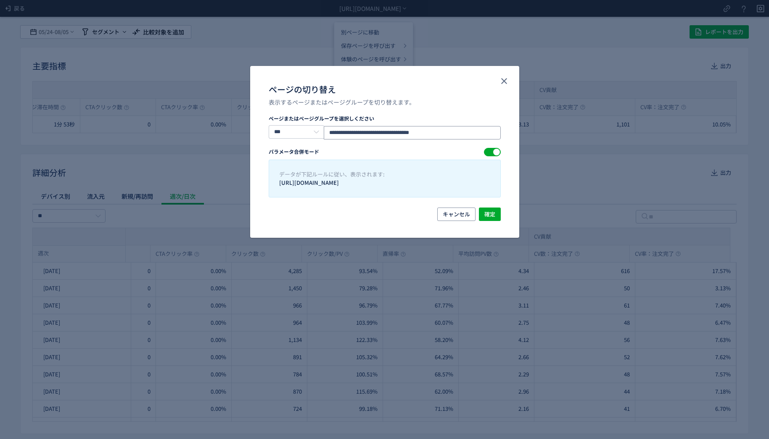
click at [430, 128] on input "**********" at bounding box center [412, 132] width 177 height 13
paste input "ページの切り替え"
type input "**********"
drag, startPoint x: 491, startPoint y: 201, endPoint x: 490, endPoint y: 210, distance: 8.9
click at [491, 203] on div "**********" at bounding box center [384, 161] width 269 height 93
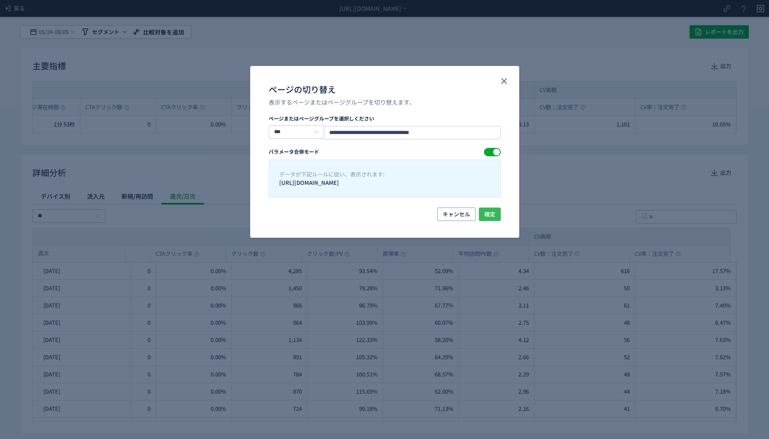
click at [490, 209] on span "確定" at bounding box center [489, 214] width 11 height 13
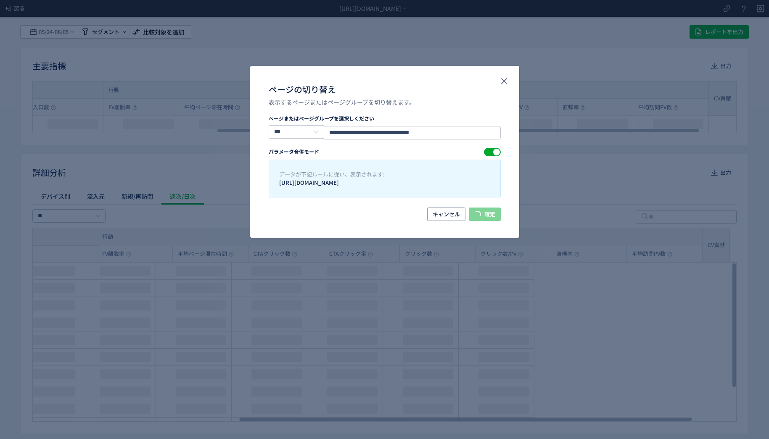
scroll to position [0, 379]
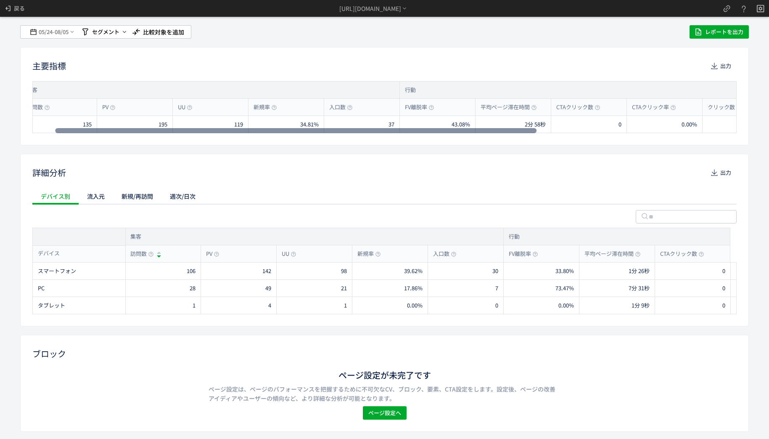
scroll to position [0, 314]
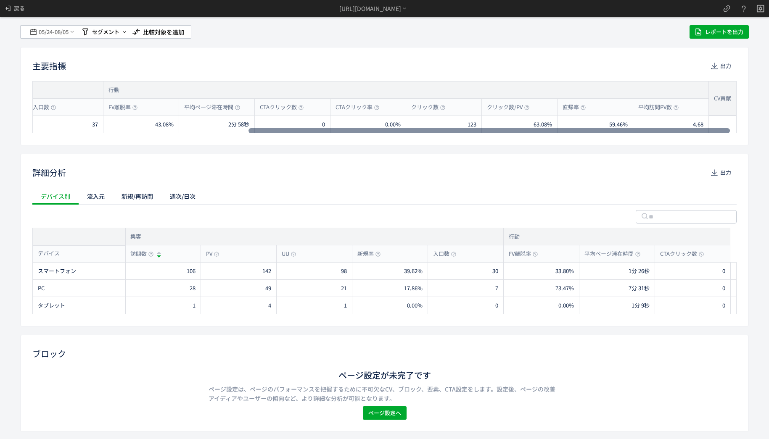
drag, startPoint x: 164, startPoint y: 131, endPoint x: 479, endPoint y: 163, distance: 316.4
click at [479, 133] on div at bounding box center [488, 130] width 481 height 5
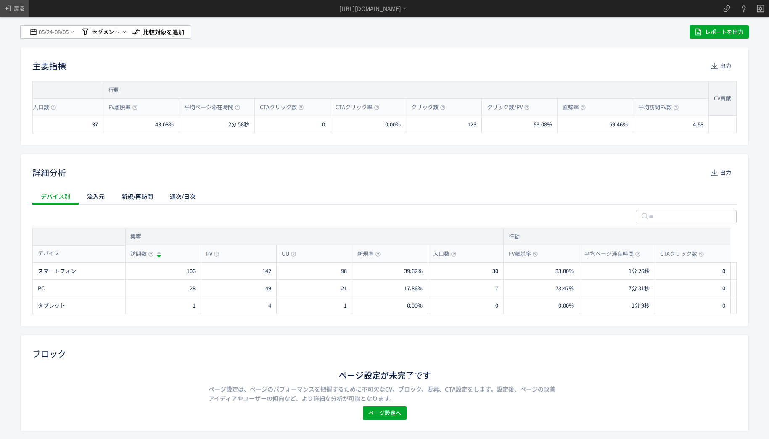
click at [15, 10] on span "戻る" at bounding box center [19, 8] width 11 height 13
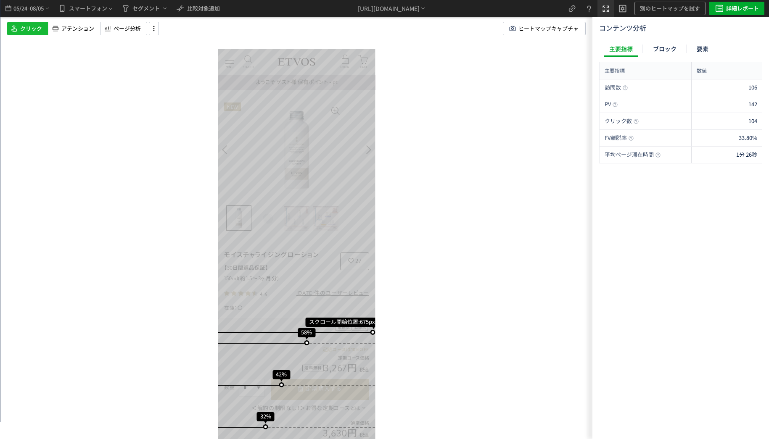
scroll to position [0, 0]
click at [620, 9] on icon "heatmap-top-bar" at bounding box center [622, 8] width 10 height 10
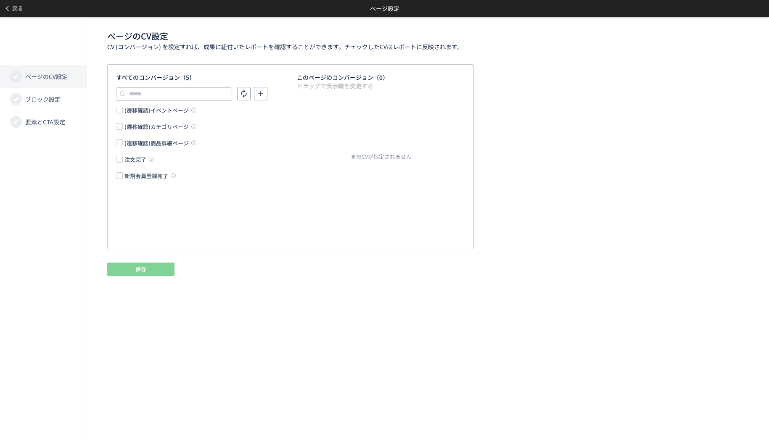
click at [130, 160] on div "注文完了" at bounding box center [135, 159] width 22 height 8
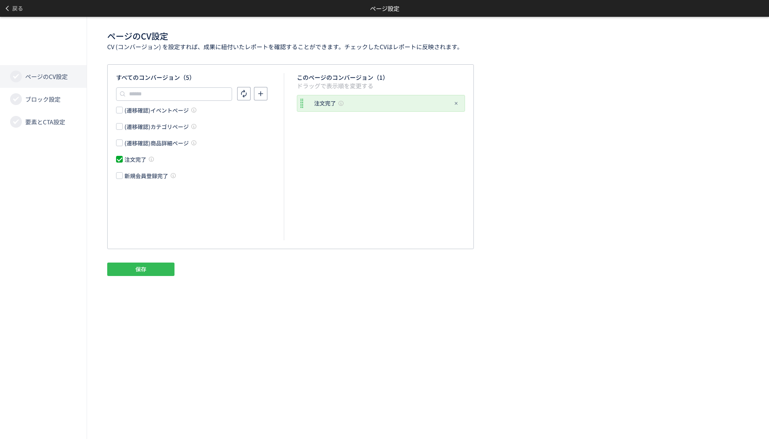
click at [148, 267] on button "保存" at bounding box center [140, 269] width 67 height 13
click at [50, 87] on li "ページのCV設定" at bounding box center [43, 76] width 87 height 23
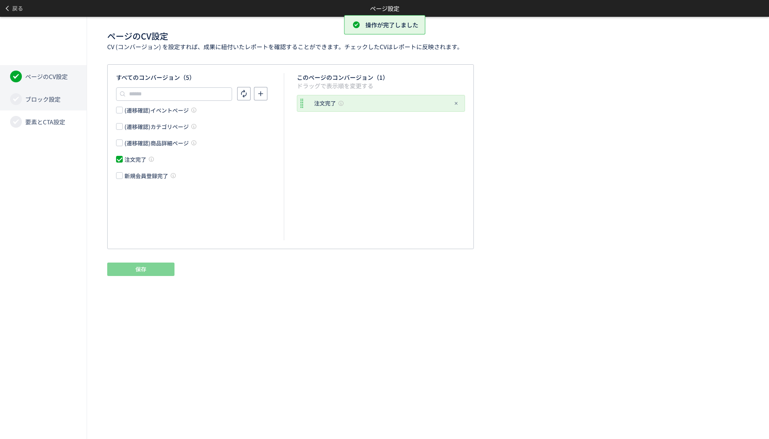
click at [49, 111] on li "ブロック設定" at bounding box center [43, 122] width 87 height 23
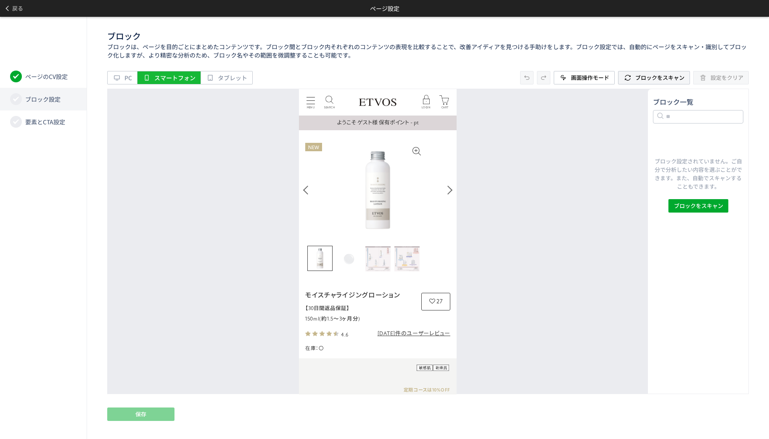
click at [631, 74] on icon at bounding box center [627, 78] width 8 height 8
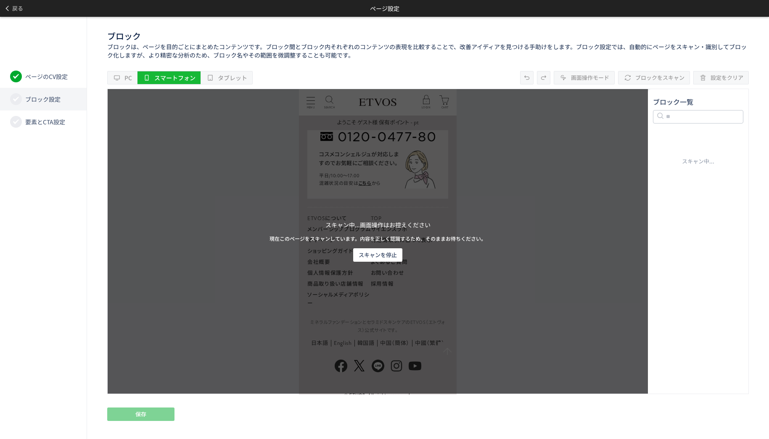
scroll to position [6732, 0]
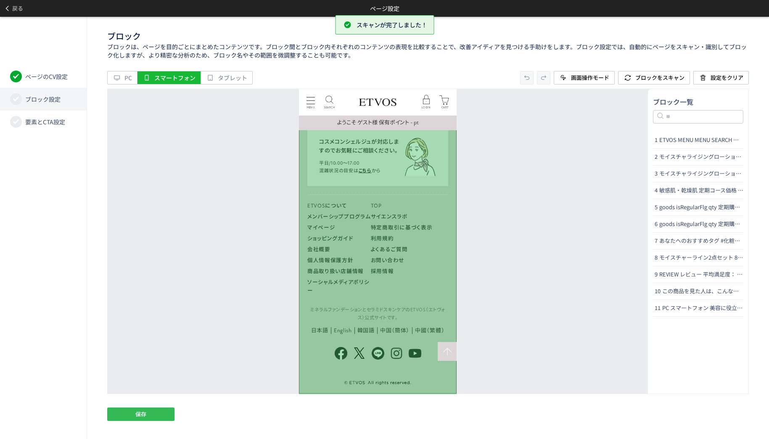
click at [150, 416] on button "保存" at bounding box center [140, 414] width 67 height 13
click at [59, 137] on div "ページのCV設定 ブロック設定 要素とCTA設定" at bounding box center [43, 228] width 87 height 422
click at [58, 132] on li "要素とCTA設定" at bounding box center [43, 122] width 87 height 23
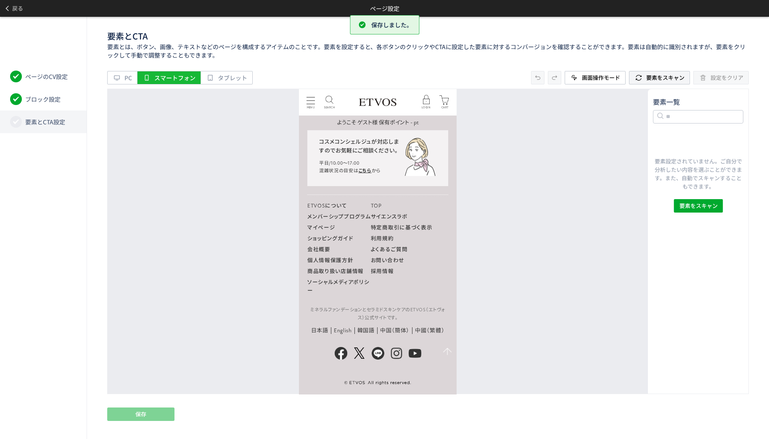
click at [670, 77] on span "要素をスキャン" at bounding box center [665, 78] width 38 height 8
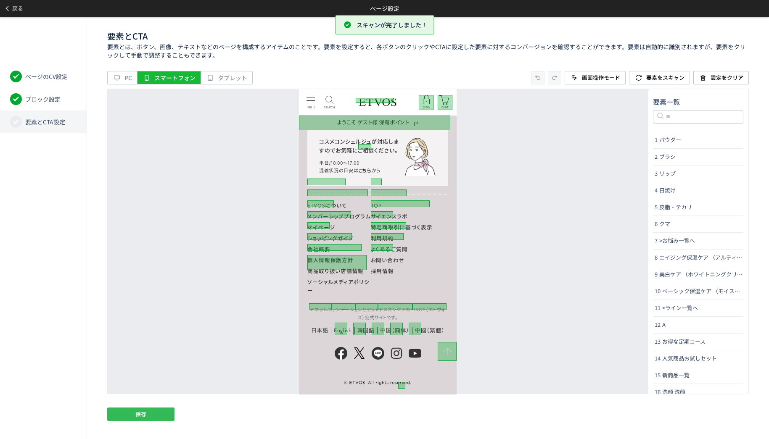
click at [131, 408] on button "保存" at bounding box center [140, 414] width 67 height 13
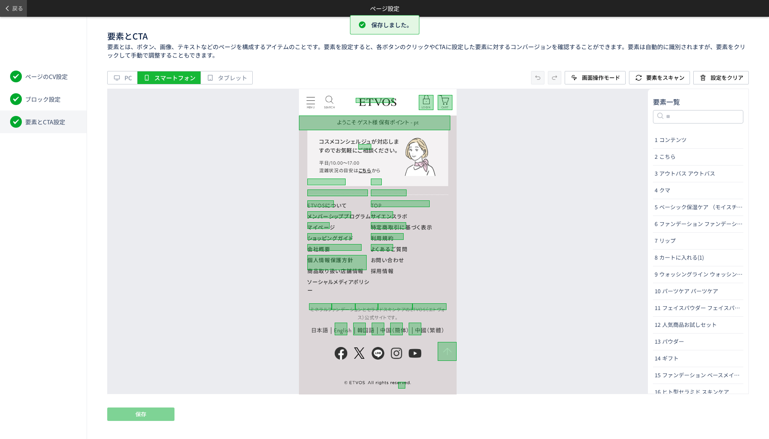
click at [13, 7] on span "戻る" at bounding box center [17, 8] width 11 height 13
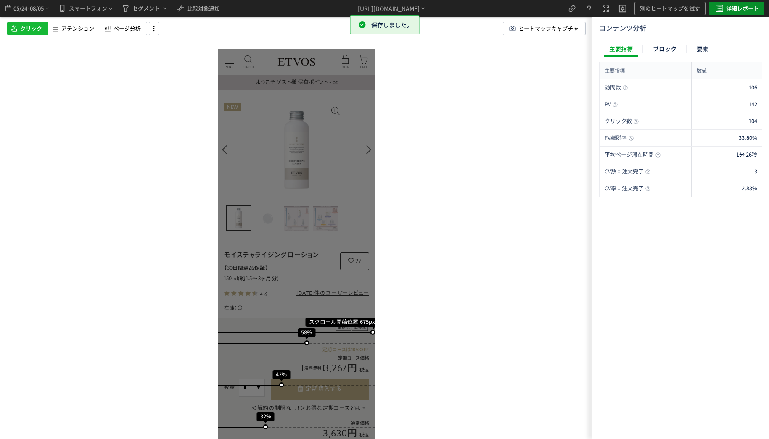
click at [755, 5] on span "詳細レポート" at bounding box center [742, 8] width 33 height 13
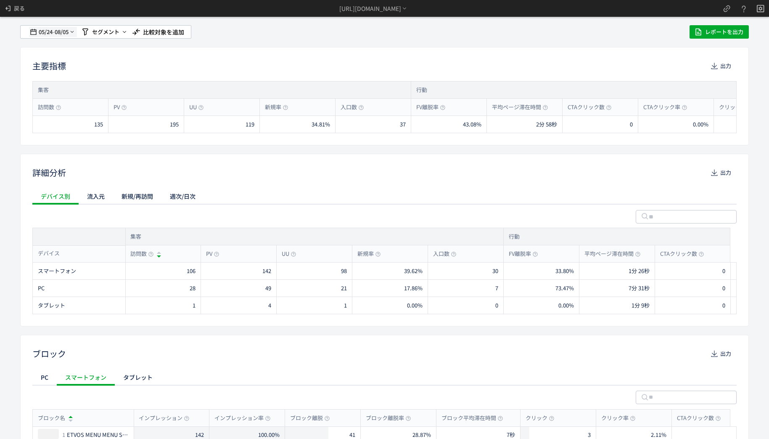
click at [61, 26] on span "08/05" at bounding box center [62, 32] width 14 height 17
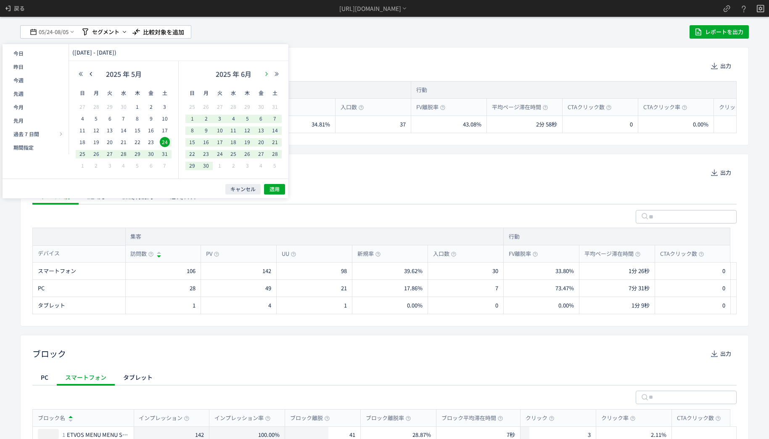
click at [262, 74] on button "button" at bounding box center [266, 74] width 10 height 6
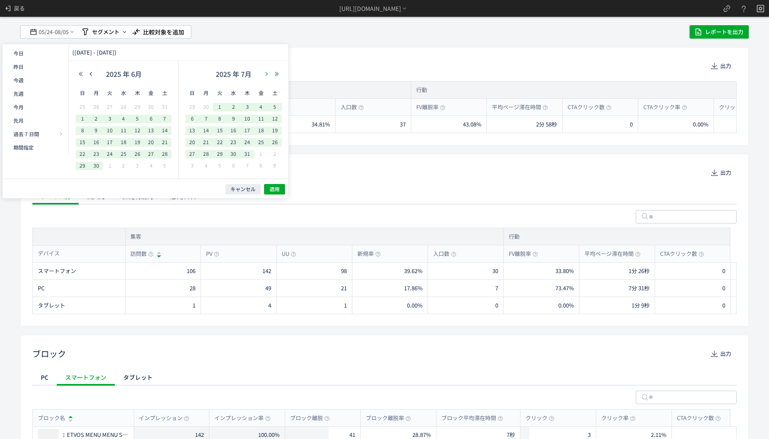
click at [262, 74] on button "button" at bounding box center [266, 74] width 10 height 6
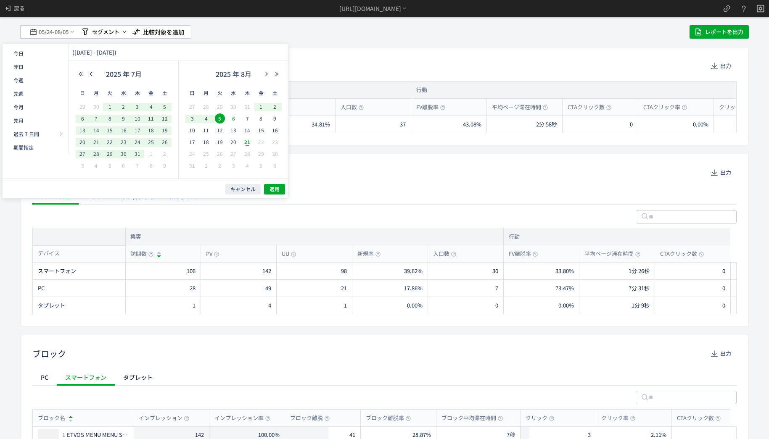
click at [233, 119] on span "6" at bounding box center [233, 118] width 10 height 10
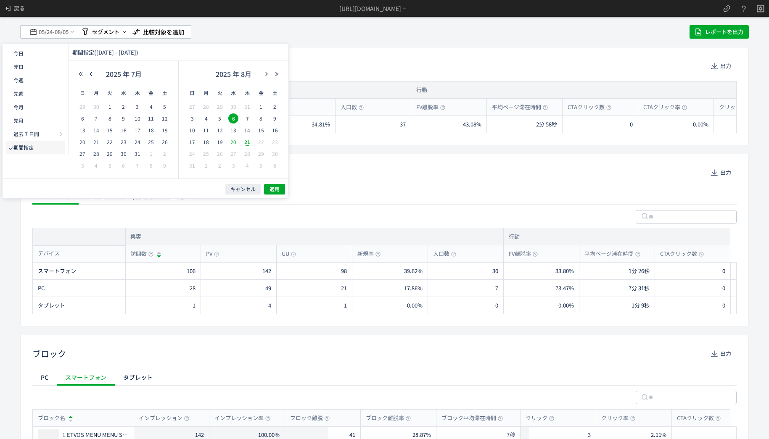
click at [232, 144] on span "20" at bounding box center [233, 142] width 10 height 10
click at [274, 190] on span "適用" at bounding box center [274, 189] width 10 height 7
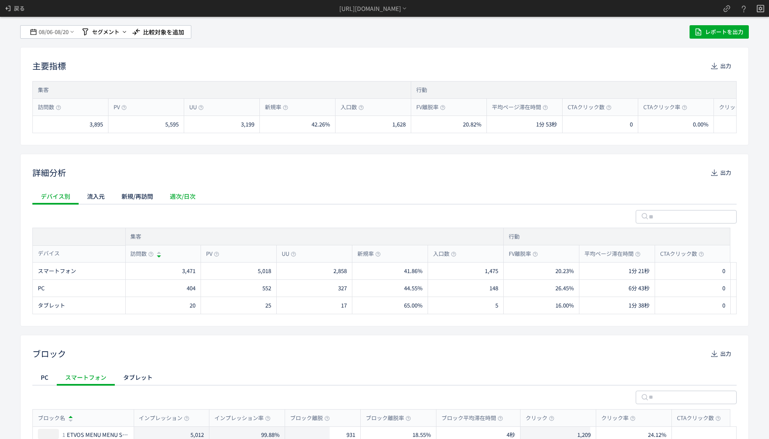
click at [170, 192] on div "週次/日次" at bounding box center [182, 196] width 42 height 17
click at [720, 178] on span "出力" at bounding box center [725, 172] width 11 height 13
click at [11, 8] on icon at bounding box center [8, 8] width 8 height 8
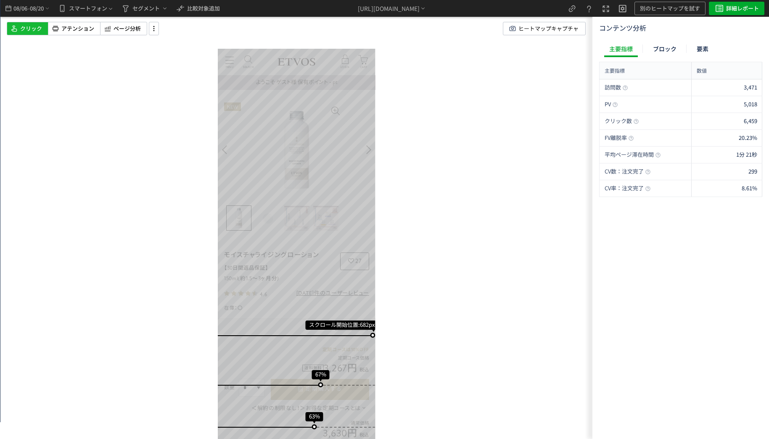
scroll to position [0, 0]
click at [80, 29] on span "アテンション" at bounding box center [77, 29] width 33 height 8
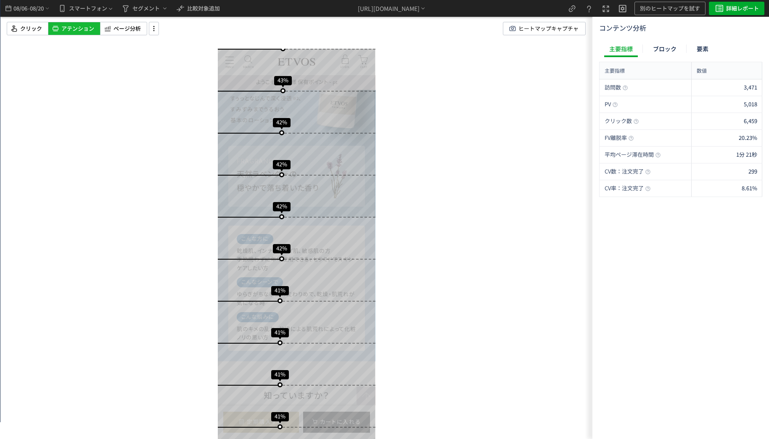
scroll to position [1072, 0]
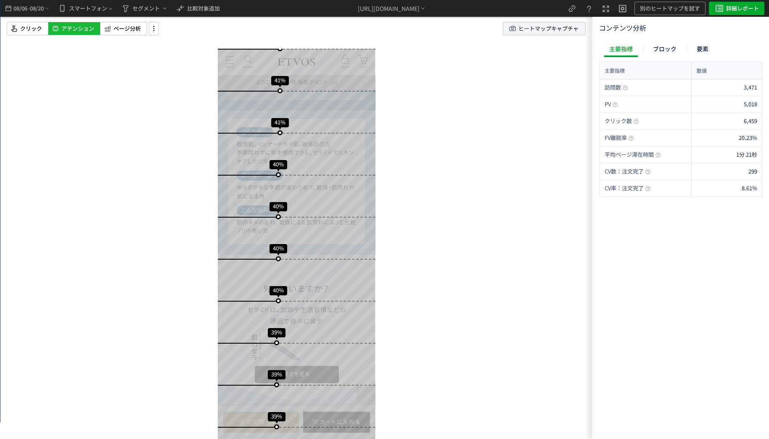
click at [561, 27] on span "ヒートマップキャプチャ" at bounding box center [548, 28] width 60 height 13
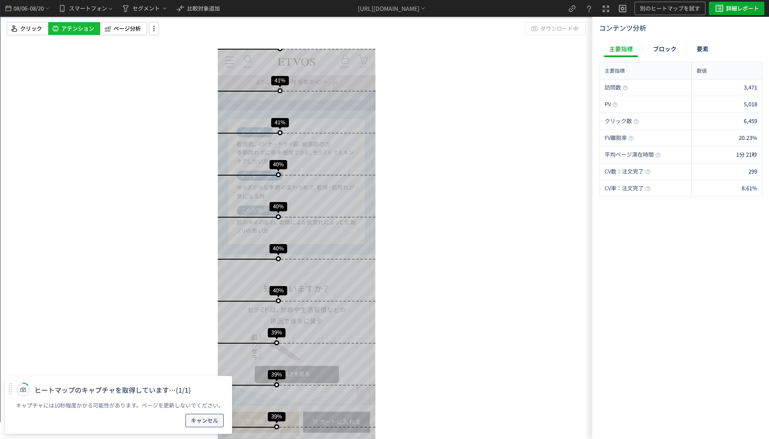
click at [195, 426] on span "キャンセル" at bounding box center [204, 420] width 27 height 13
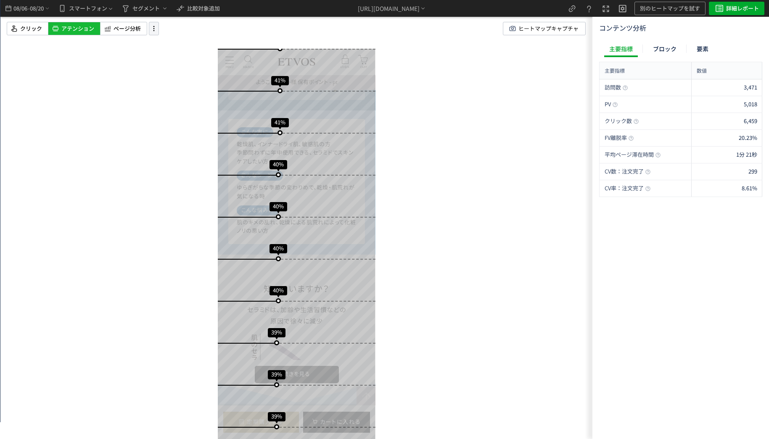
click at [155, 31] on icon at bounding box center [154, 28] width 10 height 9
click at [178, 58] on li "画面操作モード" at bounding box center [188, 64] width 71 height 13
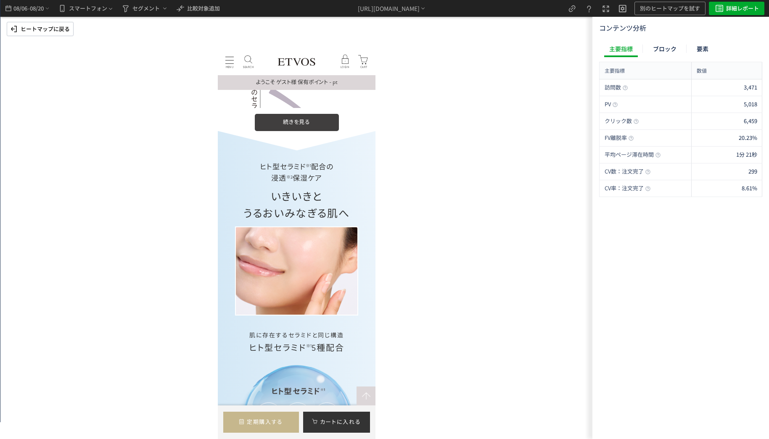
click at [287, 131] on label at bounding box center [296, 122] width 84 height 17
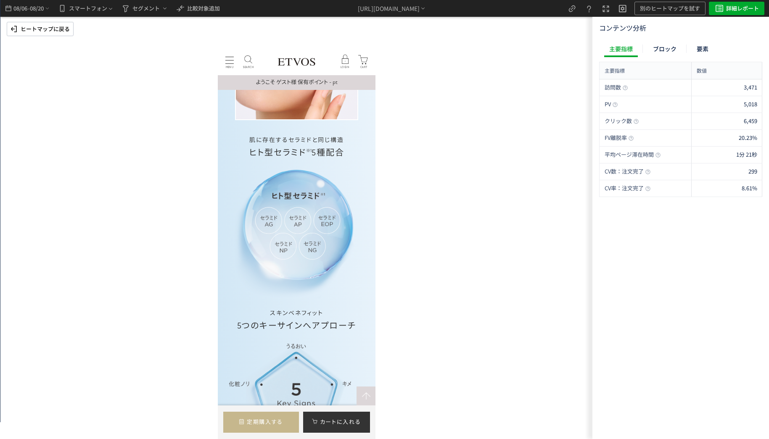
click at [37, 27] on p "ヒートマップに戻る" at bounding box center [45, 28] width 49 height 13
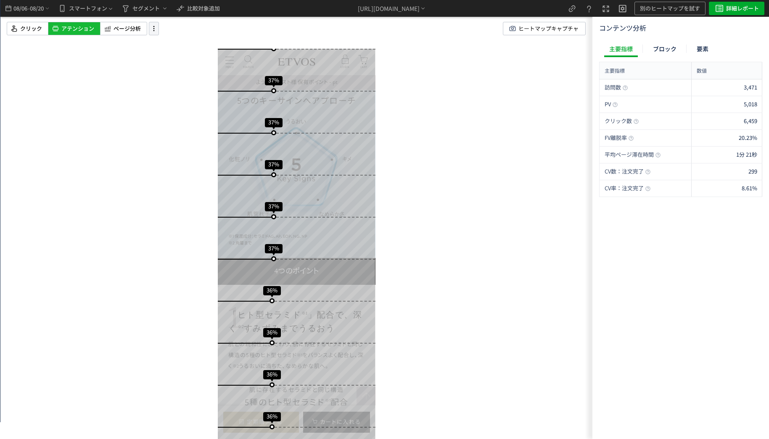
click at [153, 34] on div at bounding box center [154, 28] width 10 height 13
click at [183, 58] on li "画面操作モード" at bounding box center [188, 64] width 71 height 13
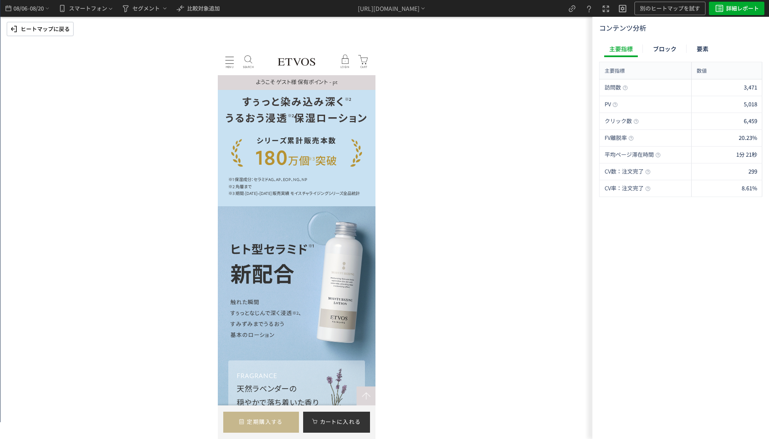
click at [16, 33] on icon at bounding box center [14, 29] width 10 height 10
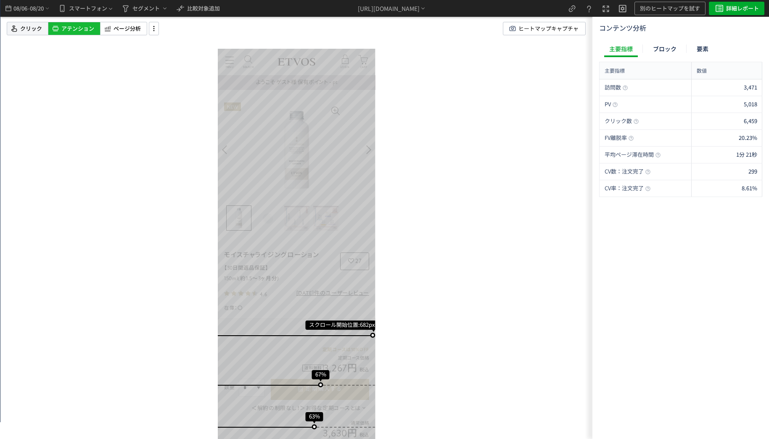
drag, startPoint x: 46, startPoint y: 21, endPoint x: 41, endPoint y: 24, distance: 6.3
click at [46, 21] on div "スクロール開始位置:682px スクロール到達率 67% スクロール到達率 63% スクロール到達率 60% スクロール到達率 58% スクロール到達率 55…" at bounding box center [296, 219] width 592 height 439
click at [38, 27] on span "クリック" at bounding box center [31, 29] width 22 height 8
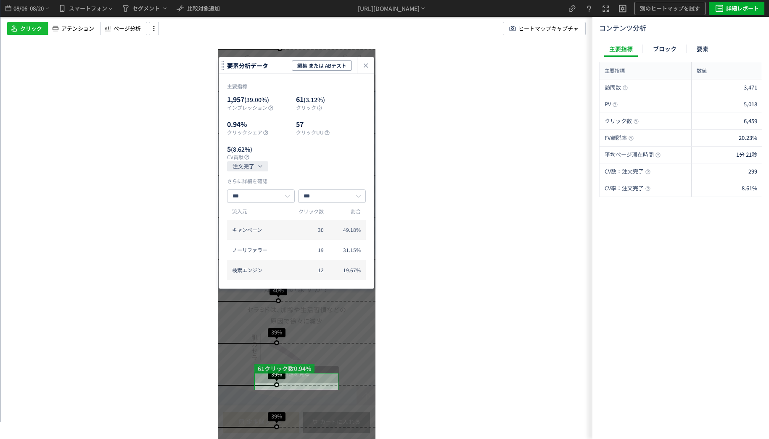
click at [364, 66] on icon "heatmap-click-data-modal" at bounding box center [366, 66] width 10 height 10
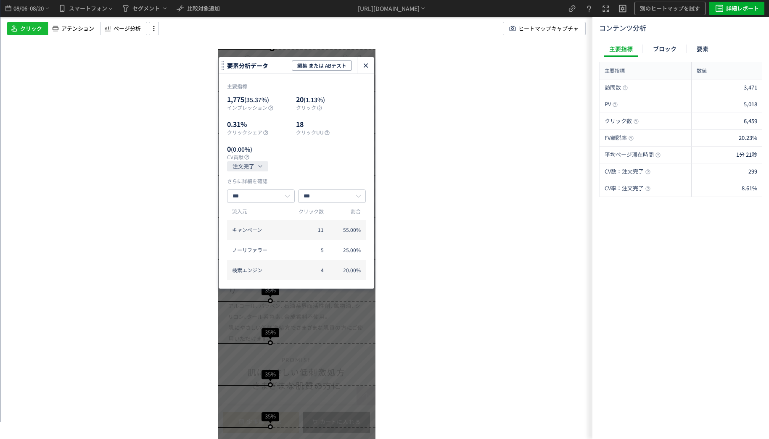
click at [367, 63] on icon "heatmap-click-data-modal" at bounding box center [366, 66] width 10 height 10
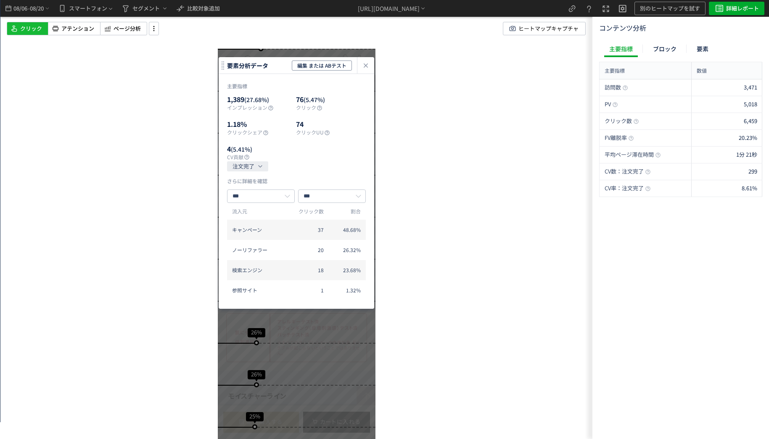
click at [367, 59] on div "heatmap-click-data-modal" at bounding box center [365, 65] width 17 height 16
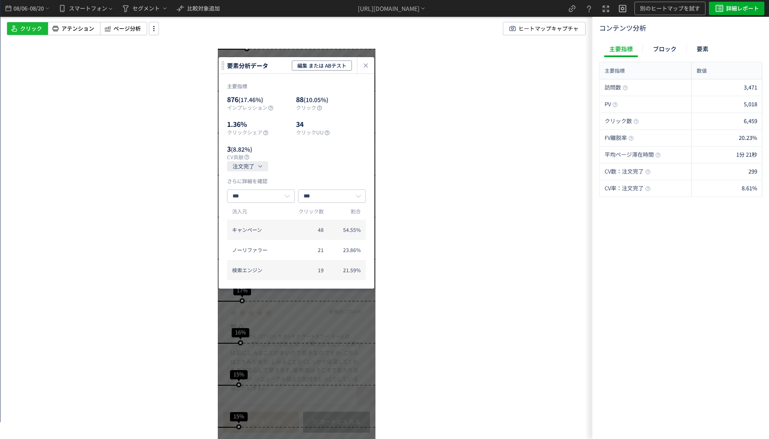
click at [364, 63] on icon "heatmap-click-data-modal" at bounding box center [366, 66] width 10 height 10
